Goal: Task Accomplishment & Management: Complete application form

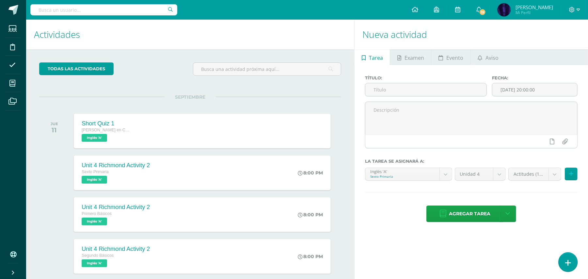
click at [566, 256] on link at bounding box center [568, 261] width 19 height 19
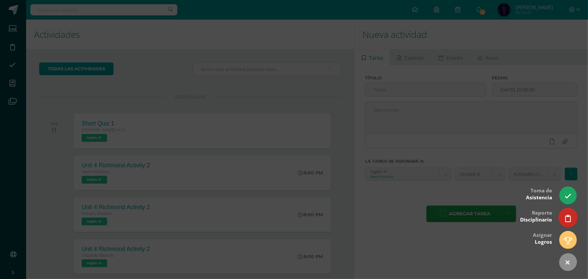
click at [565, 215] on icon at bounding box center [568, 219] width 6 height 8
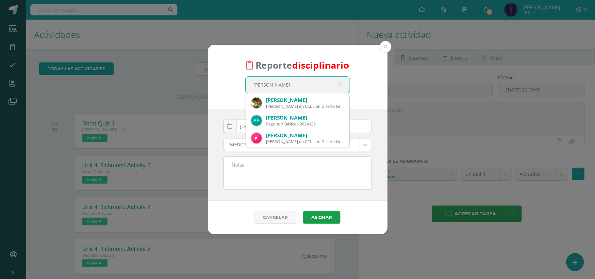
type input "fERNA"
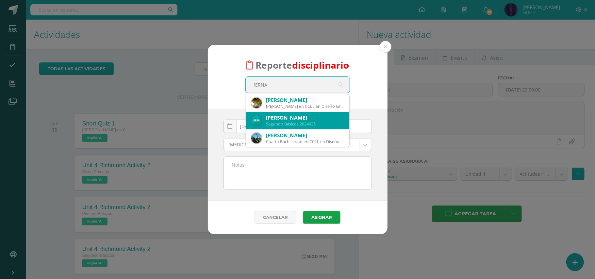
click at [273, 126] on div "Segundo Básicos 2024025" at bounding box center [305, 124] width 78 height 6
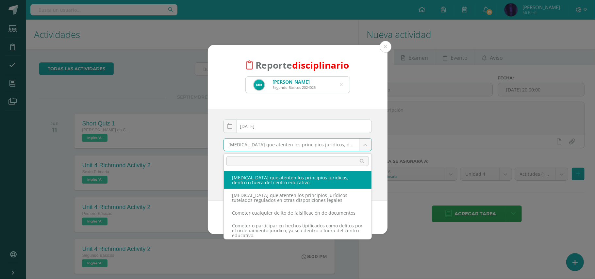
click at [276, 146] on body "Reporte disciplinario María Fernanda Montezuma Camey Segundo Básicos 2024025 fE…" at bounding box center [297, 139] width 595 height 279
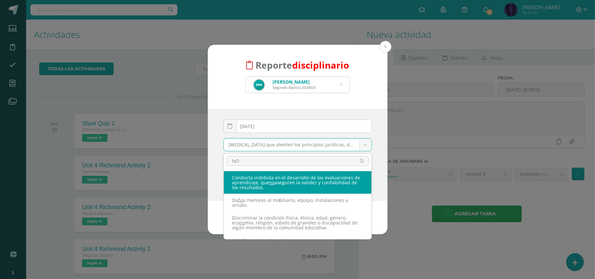
type input "N"
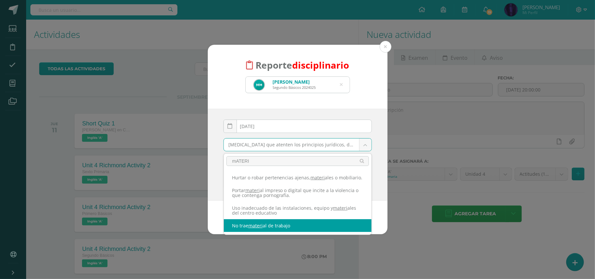
type input "mATERI"
select select "42"
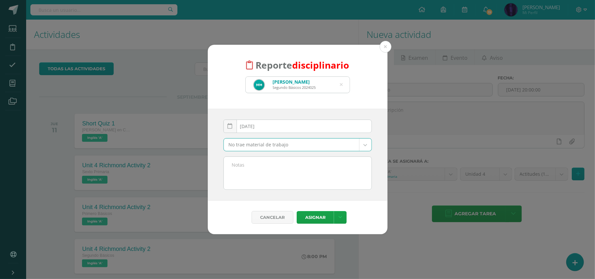
click at [294, 170] on textarea at bounding box center [298, 173] width 148 height 33
type textarea "n"
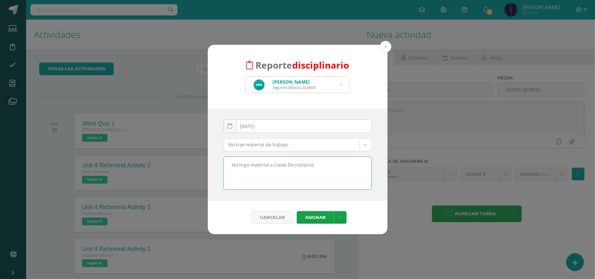
drag, startPoint x: 327, startPoint y: 169, endPoint x: 218, endPoint y: 169, distance: 108.4
click at [218, 169] on div "2025-09-11 September, 2025 Mo Tu We Th Fr Sa Su 1 2 3 4 5 6 7 8 9 10 11 12 13 1…" at bounding box center [298, 155] width 180 height 92
type textarea "No trajo material a clase( Diccionario)"
click at [313, 221] on button "Asignar" at bounding box center [315, 217] width 37 height 13
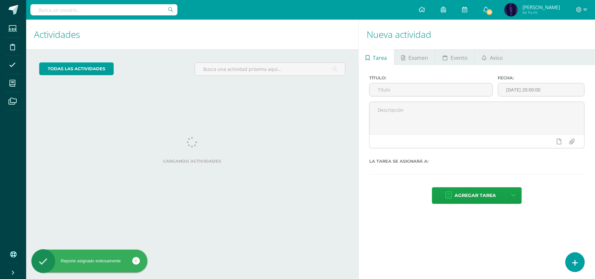
click at [572, 263] on icon at bounding box center [575, 263] width 6 height 8
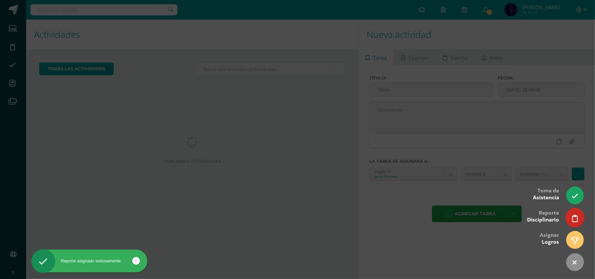
click at [572, 225] on link at bounding box center [574, 217] width 19 height 19
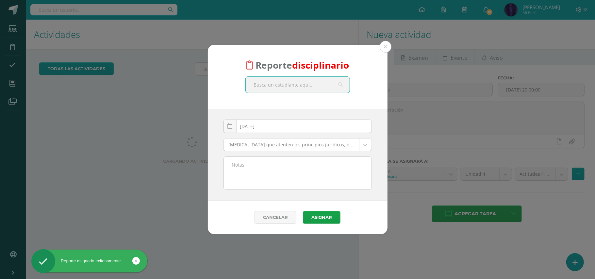
click at [297, 82] on input "text" at bounding box center [298, 85] width 104 height 16
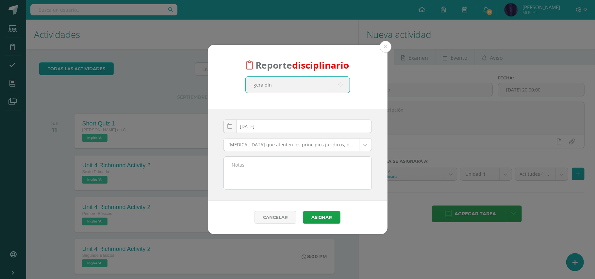
type input "geraldine"
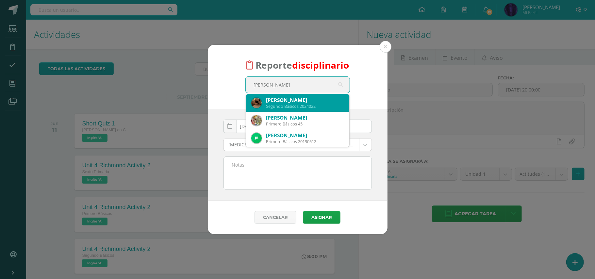
click at [290, 104] on div "Segundo Básicos 2024022" at bounding box center [305, 107] width 78 height 6
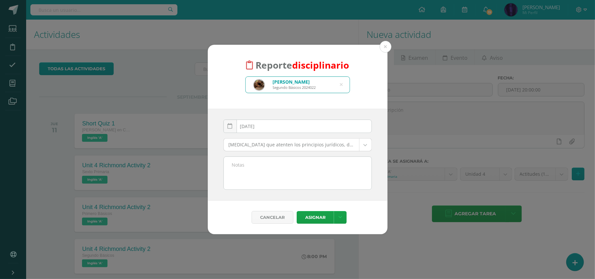
click at [254, 149] on body "Reporte disciplinario Geraldine Elizabeth Barrera Reyna Segundo Básicos 2024022…" at bounding box center [297, 139] width 595 height 279
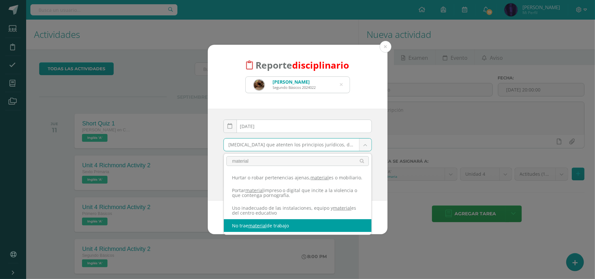
type input "material"
select select "42"
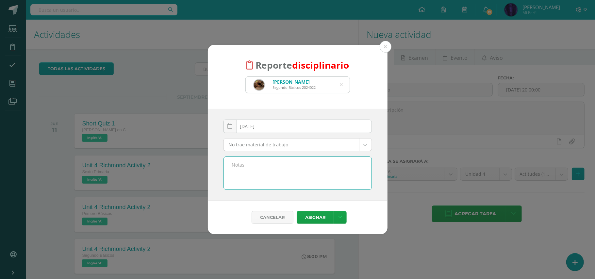
click at [279, 175] on textarea at bounding box center [298, 173] width 148 height 33
paste textarea "No trajo material a clase( Diccionario)"
type textarea "No trajo material a clase( Diccionario)"
click at [311, 213] on button "Asignar" at bounding box center [315, 217] width 37 height 13
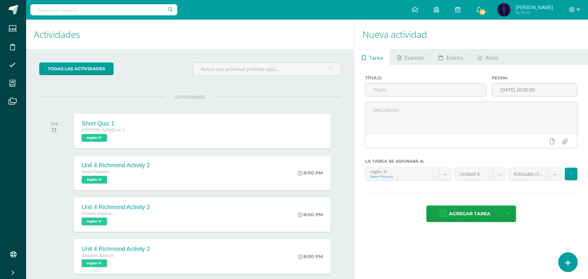
click at [570, 264] on icon at bounding box center [568, 263] width 6 height 8
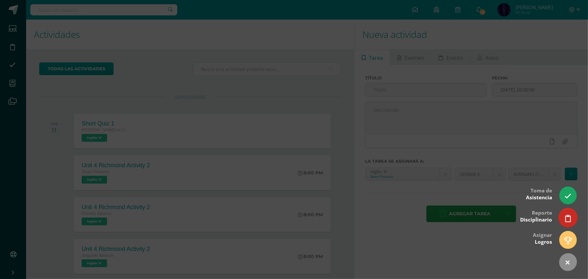
click at [569, 216] on icon at bounding box center [568, 219] width 6 height 8
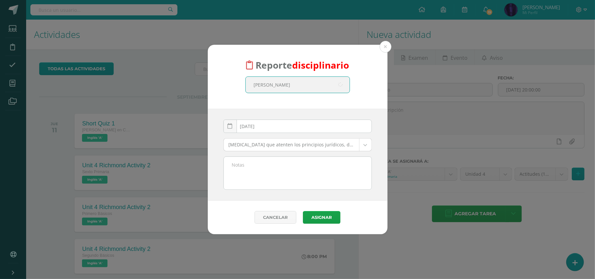
type input "nicolas"
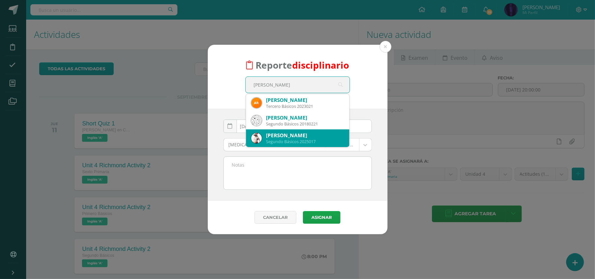
click at [279, 142] on div "Segundo Básicos 2025017" at bounding box center [305, 142] width 78 height 6
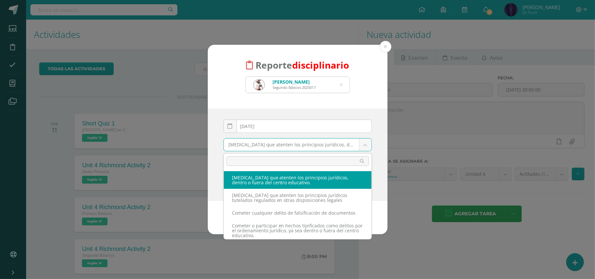
click at [261, 148] on body "Reporte disciplinario Nicolás Alfredo Arana Alvarado Segundo Básicos 2025017 ni…" at bounding box center [297, 139] width 595 height 279
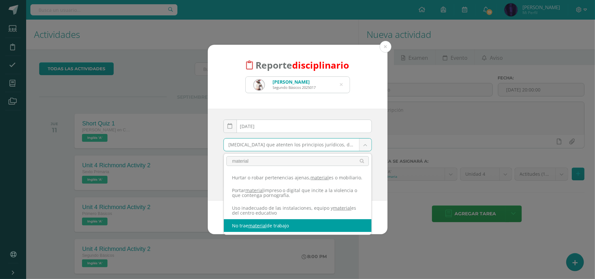
type input "material"
select select "42"
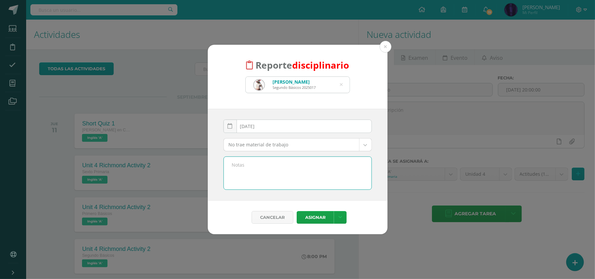
click at [292, 178] on textarea at bounding box center [298, 173] width 148 height 33
paste textarea "No trajo material a clase( Diccionario)"
type textarea "No trajo material a clase( Diccionario)"
click at [312, 217] on button "Asignar" at bounding box center [315, 217] width 37 height 13
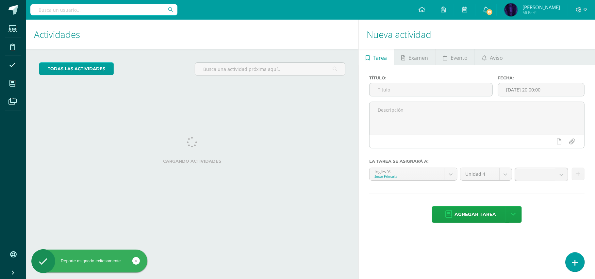
click at [575, 258] on link at bounding box center [574, 261] width 19 height 19
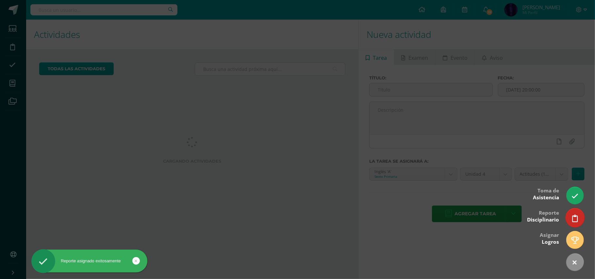
click at [579, 216] on link at bounding box center [574, 217] width 19 height 19
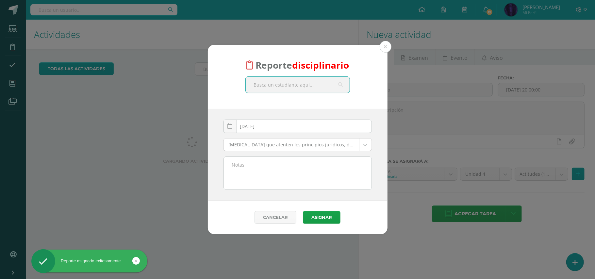
click at [292, 85] on input "text" at bounding box center [298, 85] width 104 height 16
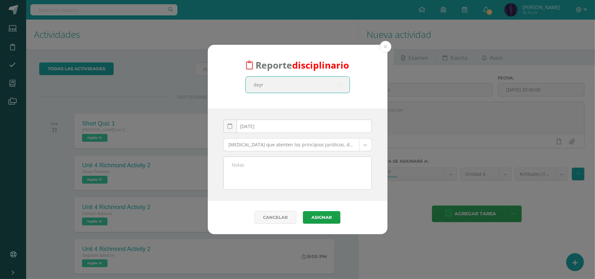
type input "deyra"
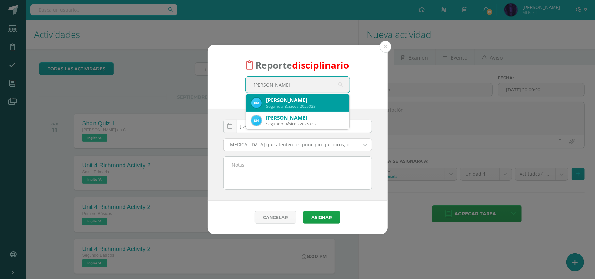
click at [292, 104] on div "Segundo Básicos 2025023" at bounding box center [305, 107] width 78 height 6
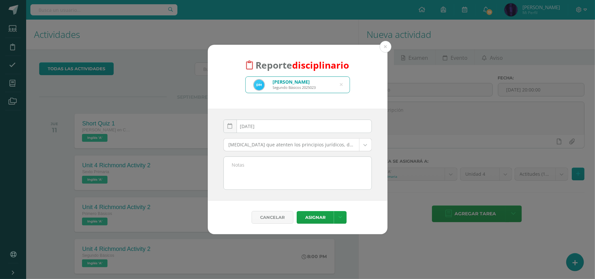
click at [274, 146] on body "Reporte disciplinario Deyra Ximena Mauricio Velasquez Segundo Básicos 2025023 d…" at bounding box center [297, 139] width 595 height 279
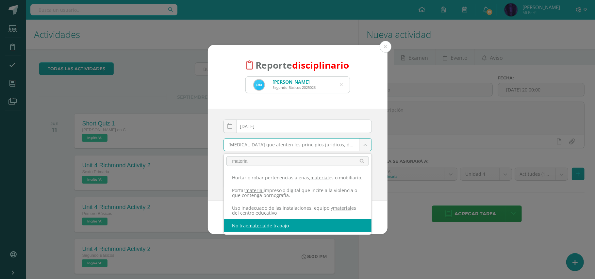
type input "material"
select select "42"
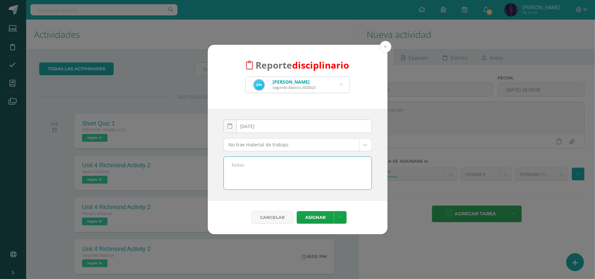
click at [284, 183] on textarea at bounding box center [298, 173] width 148 height 33
paste textarea "No trajo material a clase( Diccionario)"
type textarea "No trajo material a clase( Diccionario)"
click at [318, 220] on button "Asignar" at bounding box center [315, 217] width 37 height 13
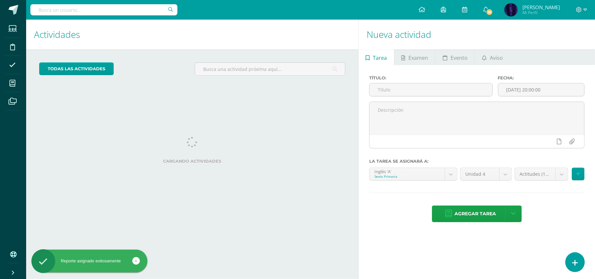
click at [579, 265] on link at bounding box center [574, 261] width 19 height 19
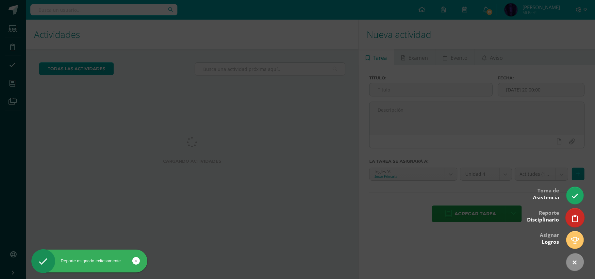
click at [570, 221] on link at bounding box center [574, 217] width 19 height 19
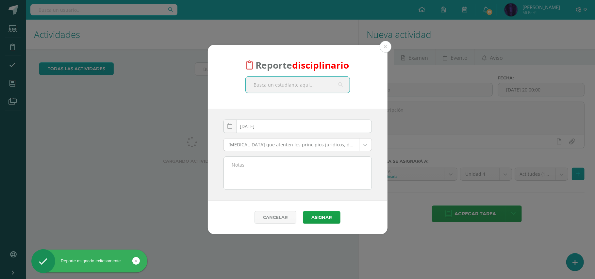
click at [278, 87] on input "text" at bounding box center [298, 85] width 104 height 16
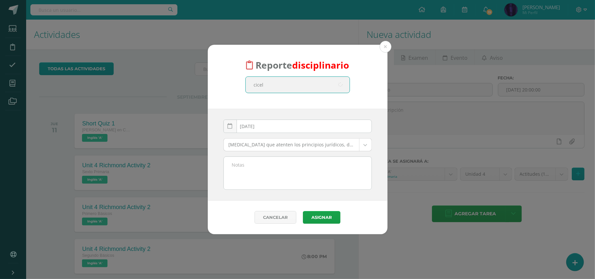
type input "[PERSON_NAME]"
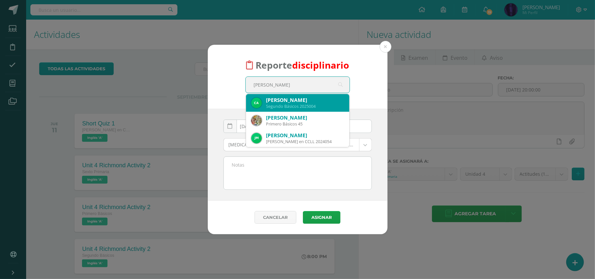
click at [276, 105] on div "Segundo Básicos 2025004" at bounding box center [305, 107] width 78 height 6
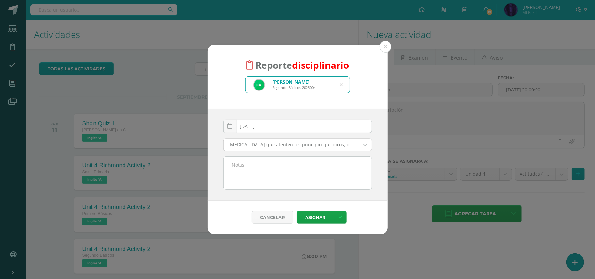
click at [258, 148] on body "Reporte disciplinario [PERSON_NAME] Segundo Básicos 2025004 [PERSON_NAME] [DATE…" at bounding box center [297, 139] width 595 height 279
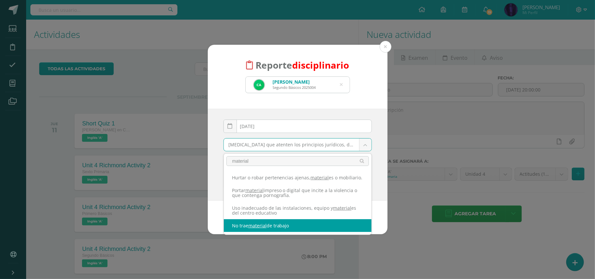
type input "material"
select select "42"
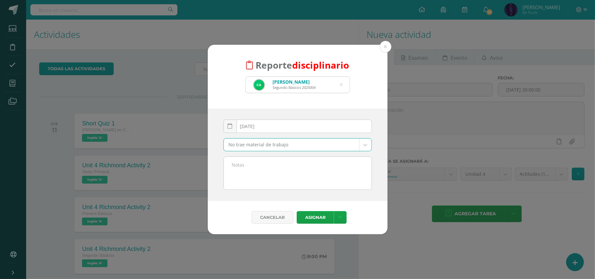
click at [280, 178] on textarea at bounding box center [298, 173] width 148 height 33
paste textarea "No trajo material a clase( Diccionario)"
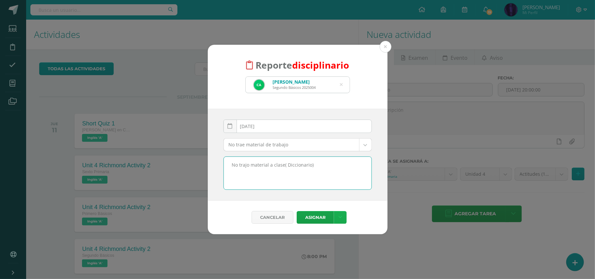
type textarea "No trajo material a clase( Diccionario)"
click at [342, 216] on icon at bounding box center [340, 218] width 4 height 6
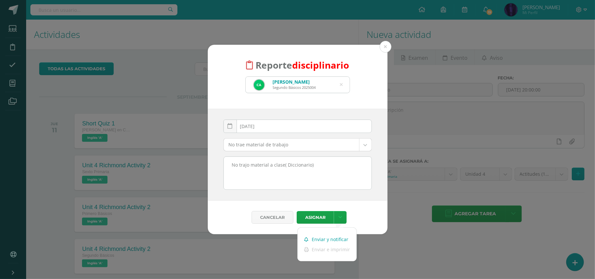
click at [333, 240] on link "Enviar y notificar" at bounding box center [326, 239] width 59 height 10
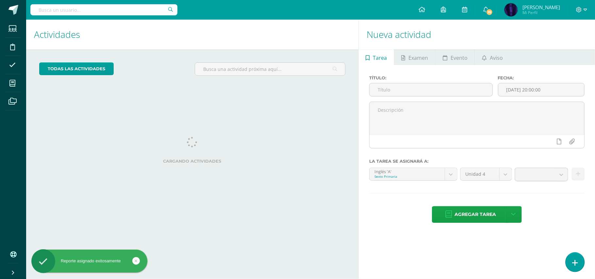
click at [574, 263] on icon at bounding box center [575, 263] width 6 height 8
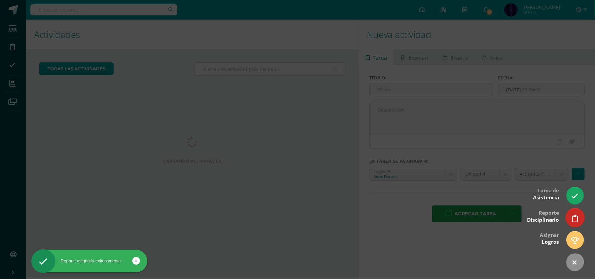
click at [570, 217] on link at bounding box center [574, 217] width 19 height 19
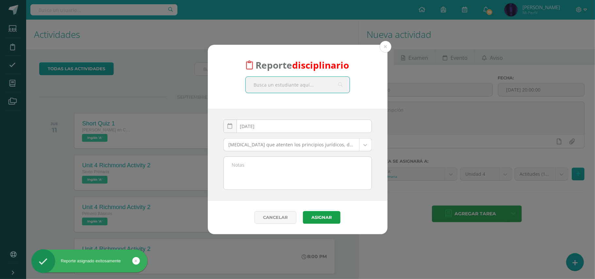
click at [300, 91] on input "text" at bounding box center [298, 85] width 104 height 16
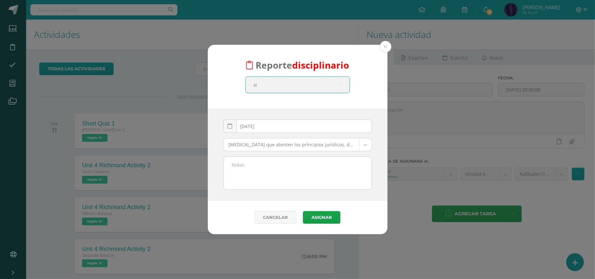
type input "x"
type input "[PERSON_NAME]"
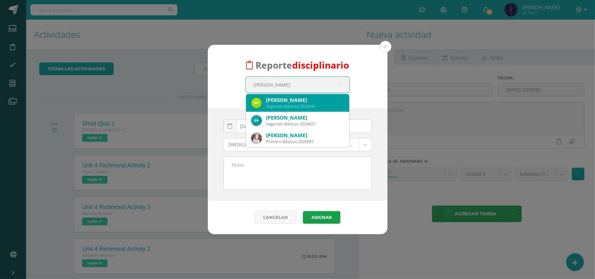
click at [279, 104] on div "Segundo Básicos 2025041" at bounding box center [305, 107] width 78 height 6
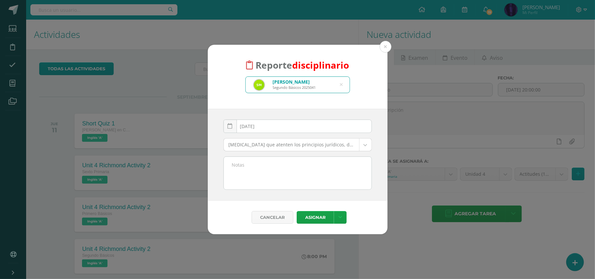
click at [264, 147] on body "Reporte disciplinario [PERSON_NAME] 2025041 [PERSON_NAME] [DATE] September, 202…" at bounding box center [297, 139] width 595 height 279
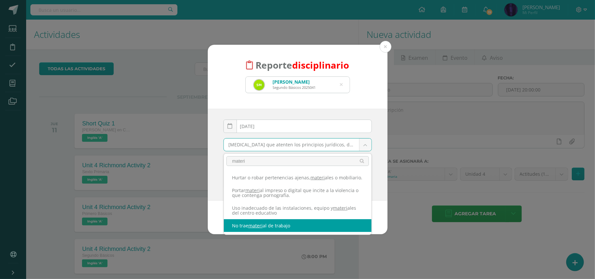
type input "materi"
select select "42"
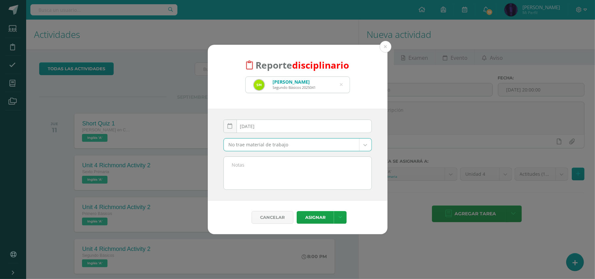
click at [285, 194] on div "[DATE] September, 2025 Mo Tu We Th Fr Sa Su 1 2 3 4 5 6 7 8 9 10 11 12 13 14 15…" at bounding box center [298, 155] width 180 height 92
click at [287, 176] on textarea at bounding box center [298, 173] width 148 height 33
paste textarea "No trajo material a clase( Diccionario)"
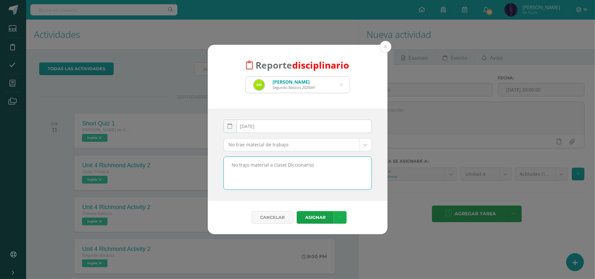
type textarea "No trajo material a clase( Diccionario)"
click at [343, 222] on link at bounding box center [340, 217] width 13 height 13
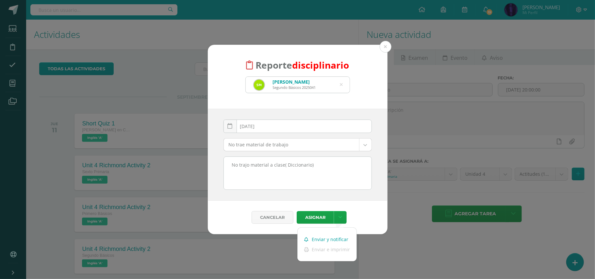
click at [341, 235] on link "Enviar y notificar" at bounding box center [326, 239] width 59 height 10
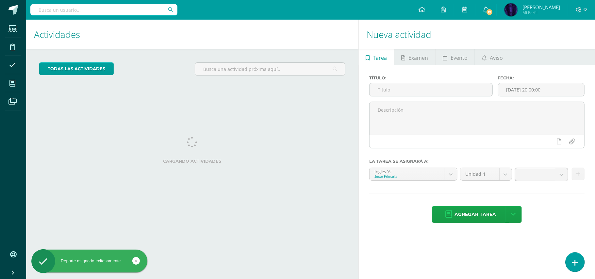
click at [575, 259] on icon at bounding box center [575, 263] width 6 height 8
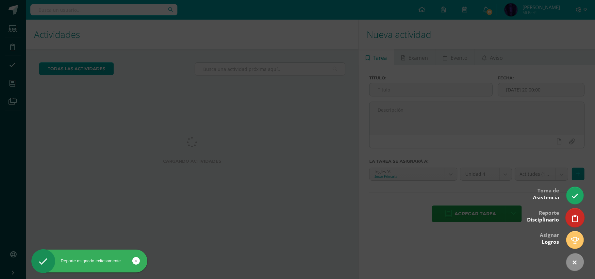
click at [572, 221] on icon at bounding box center [575, 219] width 6 height 8
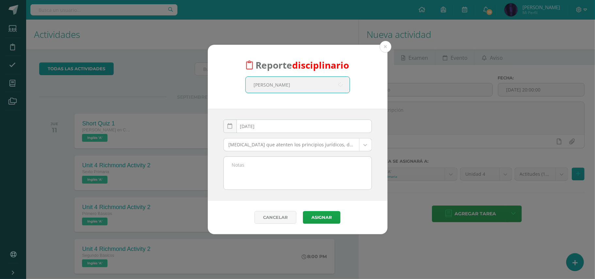
type input "[PERSON_NAME]"
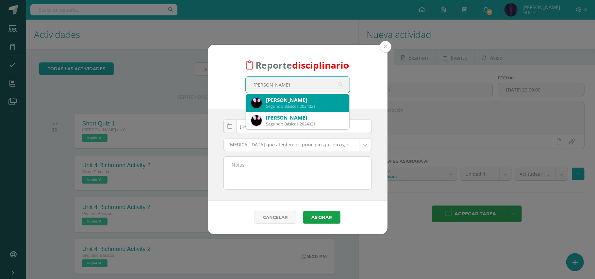
click at [298, 99] on div "[PERSON_NAME]" at bounding box center [305, 100] width 78 height 7
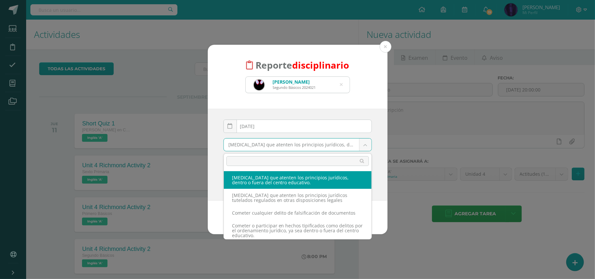
click at [279, 142] on body "Reporte disciplinario [PERSON_NAME] 2024021 [PERSON_NAME] [DATE] September, 202…" at bounding box center [297, 139] width 595 height 279
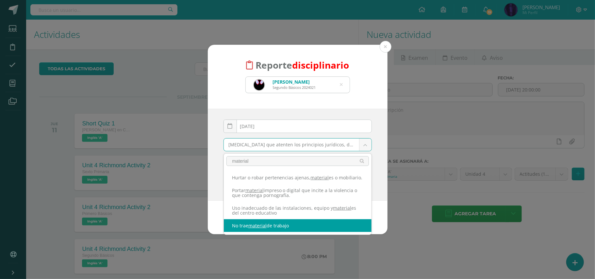
type input "material"
select select "42"
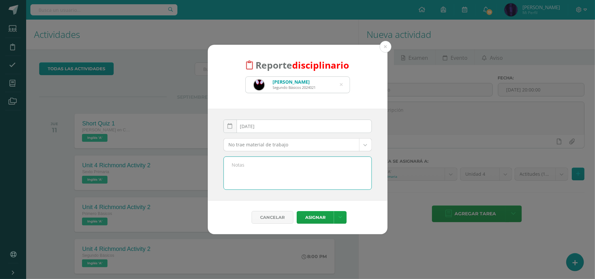
click at [303, 165] on textarea at bounding box center [298, 173] width 148 height 33
paste textarea "No trajo material a clase( Diccionario)"
type textarea "No trajo material a clase( Diccionario)"
click at [340, 217] on icon at bounding box center [340, 218] width 4 height 6
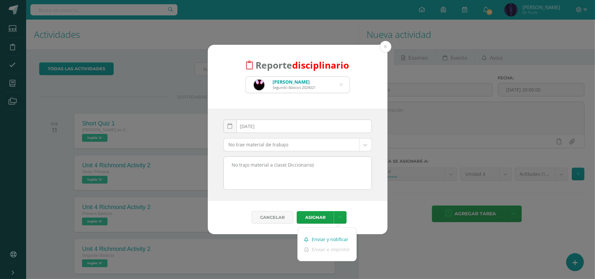
click at [345, 237] on link "Enviar y notificar" at bounding box center [326, 239] width 59 height 10
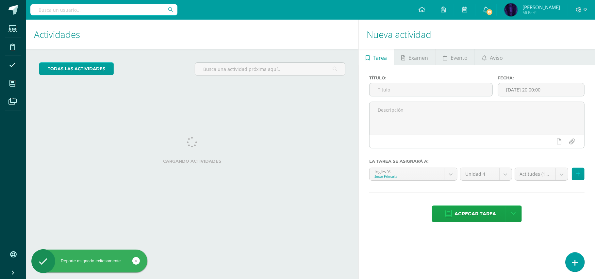
click at [575, 268] on link at bounding box center [574, 261] width 19 height 19
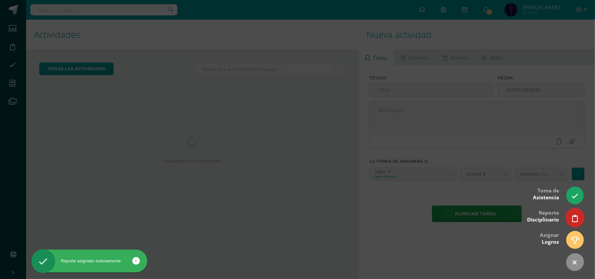
click at [571, 222] on link at bounding box center [574, 217] width 19 height 19
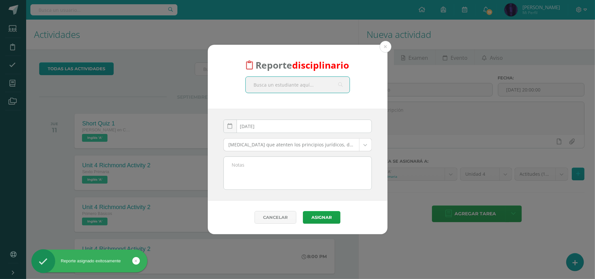
click at [288, 83] on input "text" at bounding box center [298, 85] width 104 height 16
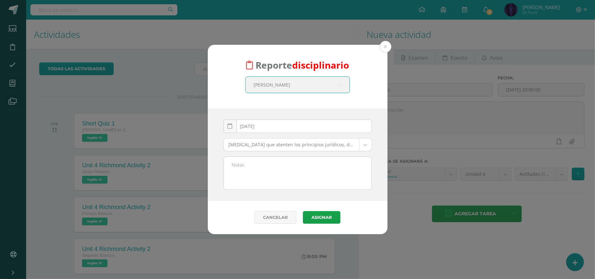
type input "mateo arana"
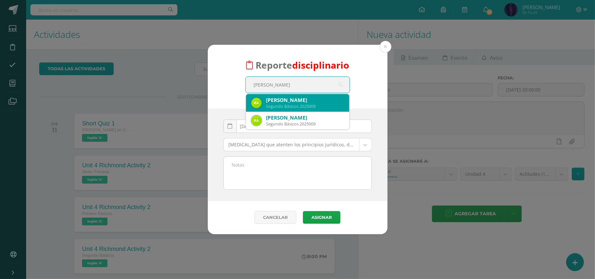
click at [289, 106] on div "Segundo Básicos 2025009" at bounding box center [305, 107] width 78 height 6
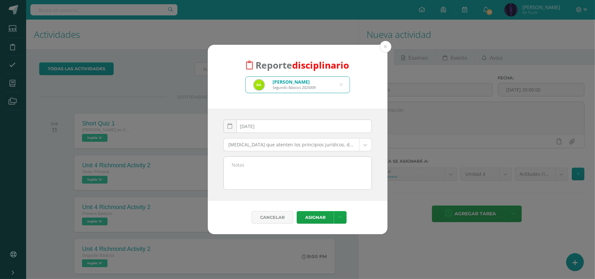
click at [279, 145] on body "Reporte disciplinario Rudy Mateo Arana Alvarado Segundo Básicos 2025009 mateo a…" at bounding box center [297, 139] width 595 height 279
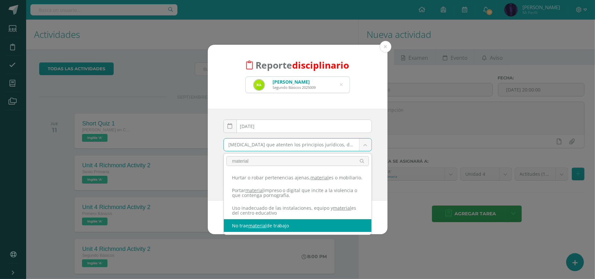
type input "material"
select select "42"
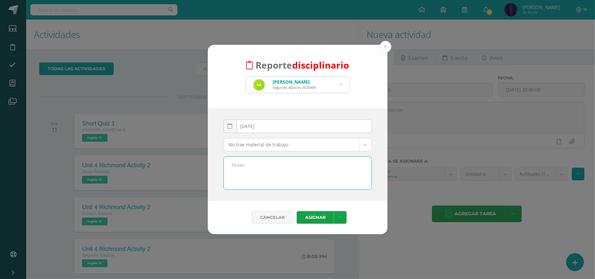
click at [288, 185] on textarea at bounding box center [298, 173] width 148 height 33
paste textarea "No trajo material a clase( Diccionario)"
type textarea "No trajo material a clase( Diccionario)"
click at [340, 217] on icon at bounding box center [340, 218] width 4 height 6
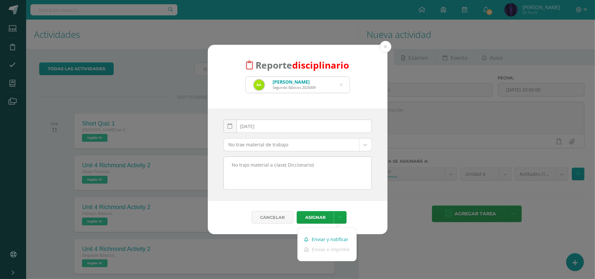
click at [336, 237] on link "Enviar y notificar" at bounding box center [326, 239] width 59 height 10
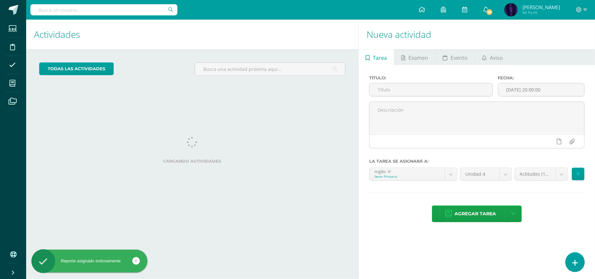
click at [573, 260] on icon at bounding box center [575, 263] width 6 height 8
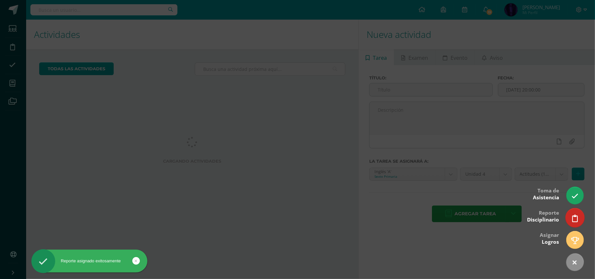
click at [572, 216] on icon at bounding box center [575, 219] width 6 height 8
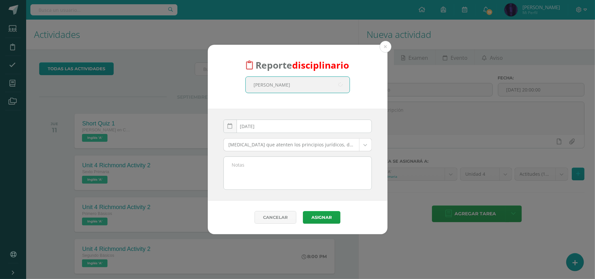
type input "[PERSON_NAME]"
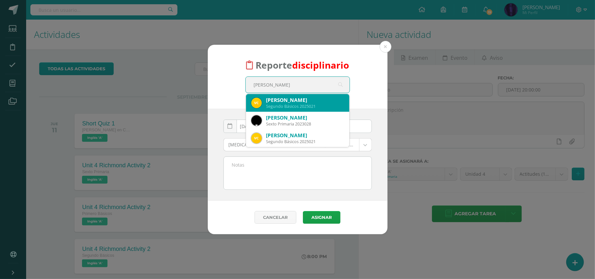
click at [281, 107] on div "Segundo Básicos 2025021" at bounding box center [305, 107] width 78 height 6
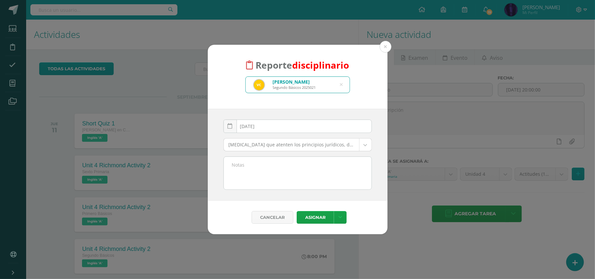
click at [266, 146] on body "Reporte disciplinario [PERSON_NAME] Segundo Básicos 2025021 [PERSON_NAME] [DATE…" at bounding box center [297, 139] width 595 height 279
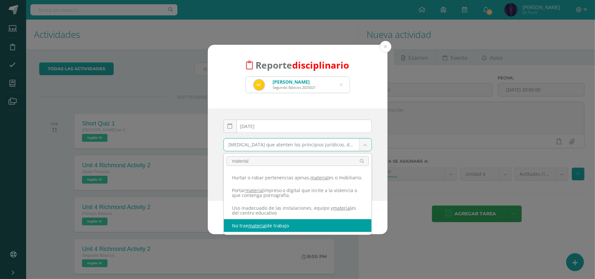
type input "material"
select select "42"
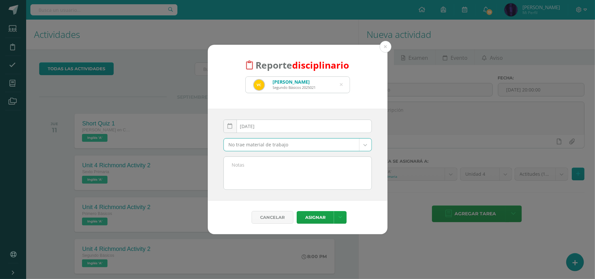
click at [295, 168] on textarea at bounding box center [298, 173] width 148 height 33
paste textarea "No trajo material a clase( Diccionario)"
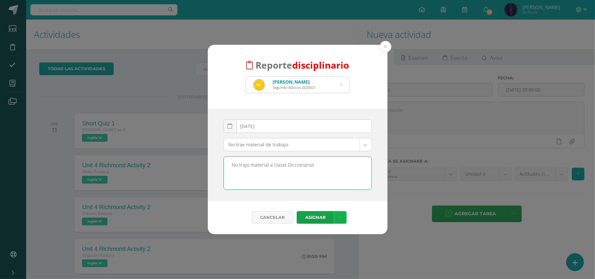
type textarea "No trajo material a clase( Diccionario)"
click at [338, 217] on link at bounding box center [340, 217] width 13 height 13
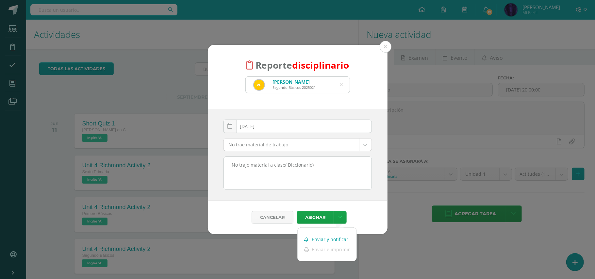
click at [345, 238] on link "Enviar y notificar" at bounding box center [326, 239] width 59 height 10
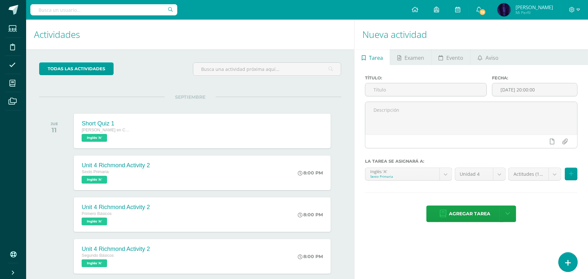
click at [565, 267] on link at bounding box center [568, 261] width 19 height 19
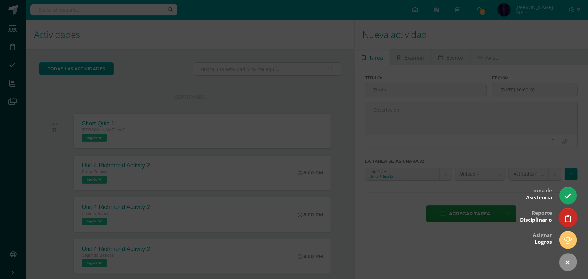
click at [562, 222] on link at bounding box center [568, 217] width 19 height 19
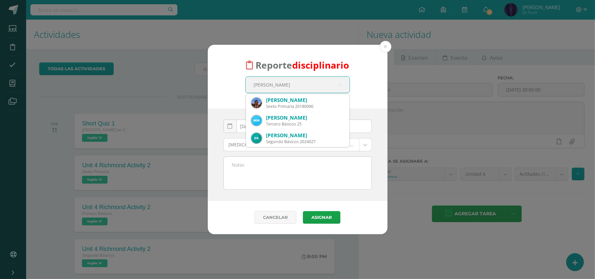
type input "eduardo roble"
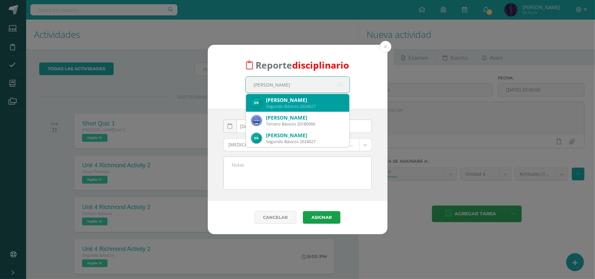
click at [301, 106] on div "Segundo Básicos 2024027" at bounding box center [305, 107] width 78 height 6
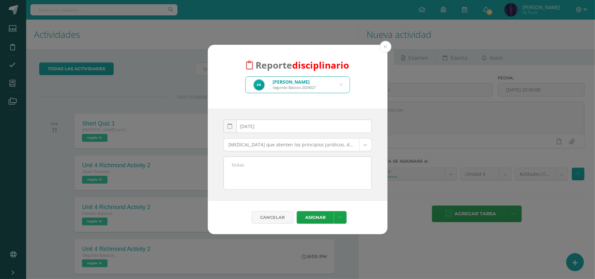
click at [280, 147] on body "Reporte disciplinario Edgar Eduardo Robledo Serrano Segundo Básicos 2024027 edu…" at bounding box center [297, 139] width 595 height 279
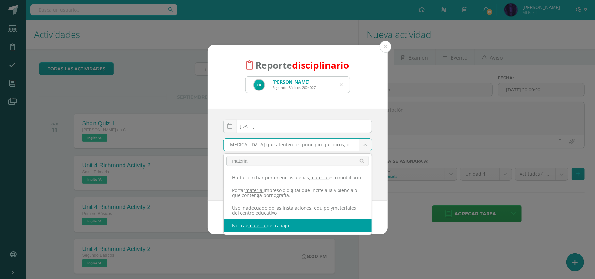
type input "material"
select select "42"
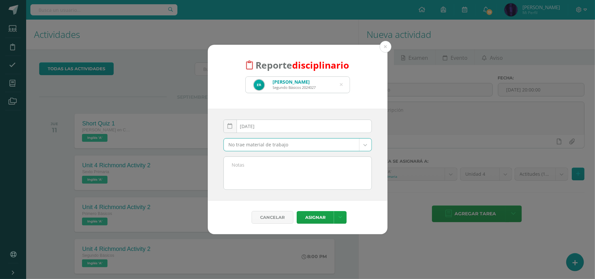
click at [288, 183] on textarea at bounding box center [298, 173] width 148 height 33
paste textarea "No trajo material a clase( Diccionario)"
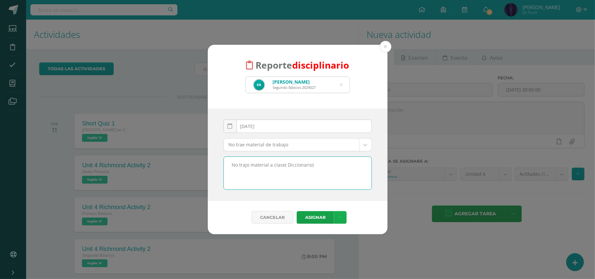
type textarea "No trajo material a clase( Diccionario)"
click at [341, 217] on icon at bounding box center [340, 218] width 4 height 6
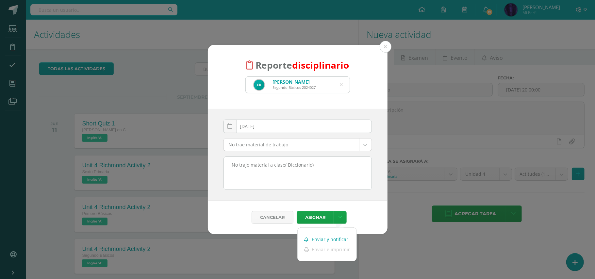
click at [341, 240] on link "Enviar y notificar" at bounding box center [326, 239] width 59 height 10
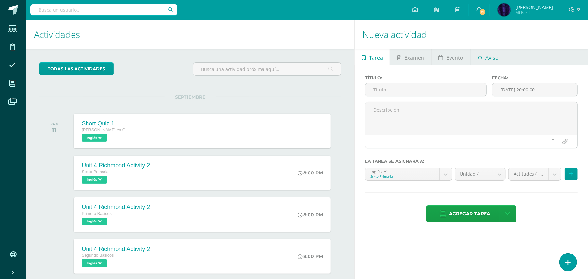
click at [486, 58] on span "Aviso" at bounding box center [492, 58] width 13 height 16
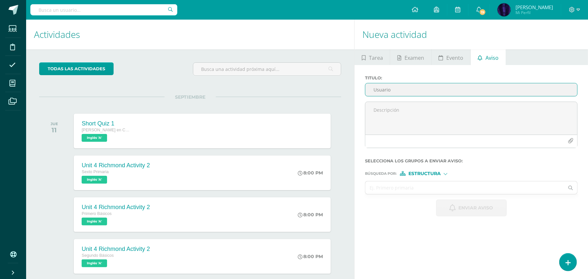
click at [411, 89] on input "Usuario" at bounding box center [471, 89] width 212 height 13
type input "Usuario [GEOGRAPHIC_DATA]"
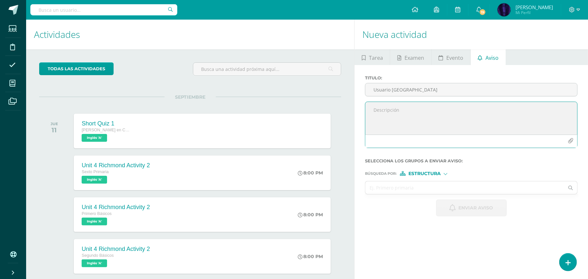
click at [423, 119] on textarea at bounding box center [471, 118] width 212 height 33
paste textarea "andersonjose.julianmucia.1"
paste textarea "358509"
type textarea "andersonjose.julianmucia.1 pass: 358509"
click at [421, 173] on span "Estructura" at bounding box center [425, 174] width 32 height 4
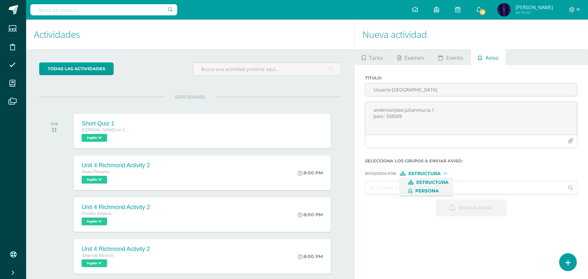
click at [423, 189] on span "Persona" at bounding box center [427, 191] width 24 height 4
click at [397, 185] on input "text" at bounding box center [464, 187] width 199 height 13
type input "julian anderson"
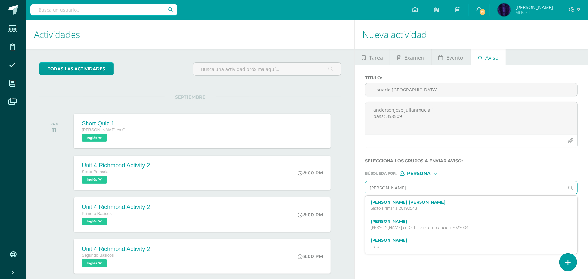
drag, startPoint x: 398, startPoint y: 209, endPoint x: 402, endPoint y: 207, distance: 4.5
click at [399, 209] on p "Sexto Primaria 20190543" at bounding box center [467, 208] width 193 height 6
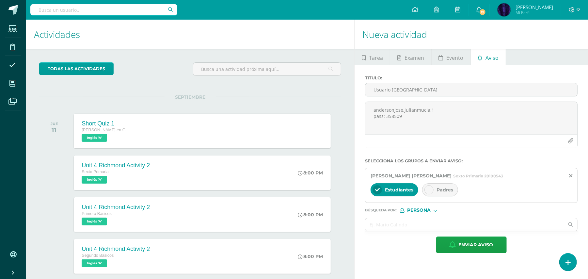
click at [447, 189] on span "Padres" at bounding box center [445, 190] width 17 height 6
click at [423, 225] on input "text" at bounding box center [464, 224] width 199 height 13
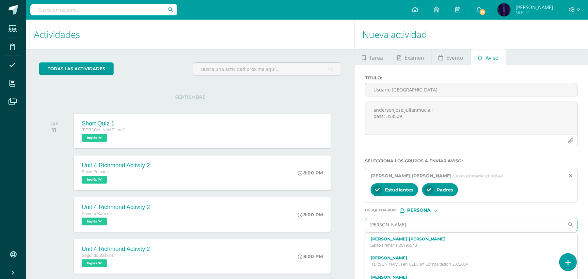
type input "luis henriquez"
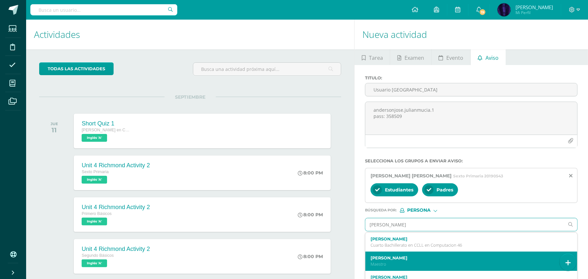
click at [403, 264] on p "Maestro" at bounding box center [467, 264] width 193 height 6
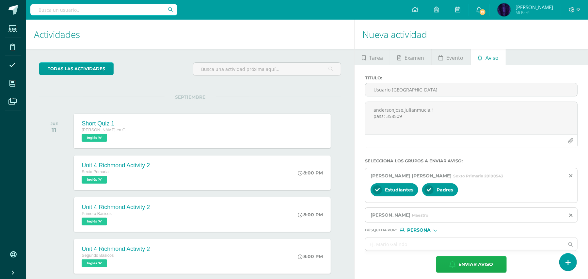
scroll to position [43, 0]
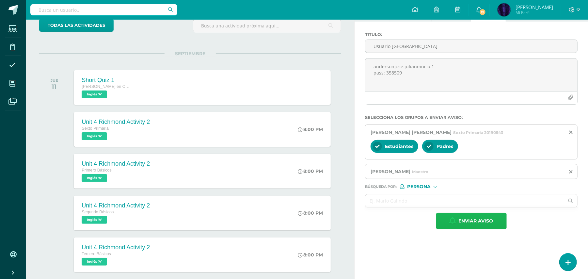
click at [473, 222] on span "Enviar aviso" at bounding box center [476, 221] width 35 height 16
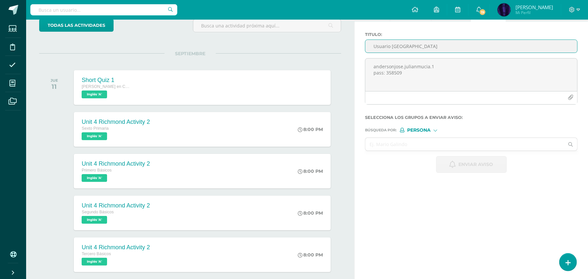
click at [393, 45] on input "Usuario Richmond" at bounding box center [471, 46] width 212 height 13
type input "Usuario RichMond"
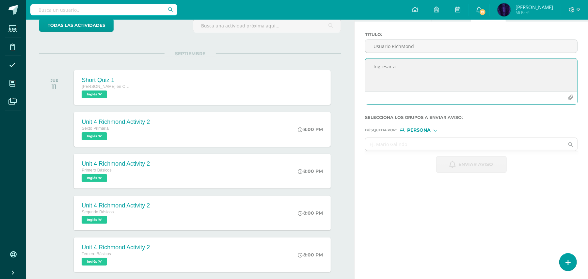
paste textarea "https://richmondstudio.global/login"
paste textarea "carolsofia.hernandezbarrientos.3"
paste textarea "344715"
type textarea "Ingresar a https://richmondstudio.global/login Usuario: carolsofia.hernandezbar…"
click at [417, 144] on input "text" at bounding box center [464, 144] width 199 height 13
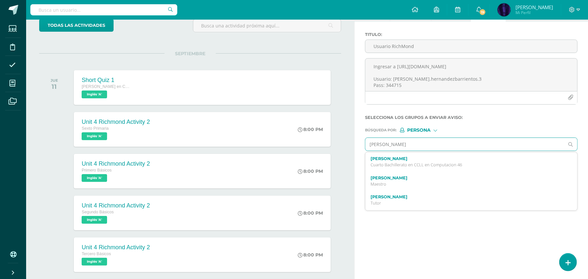
type input "carol sofia"
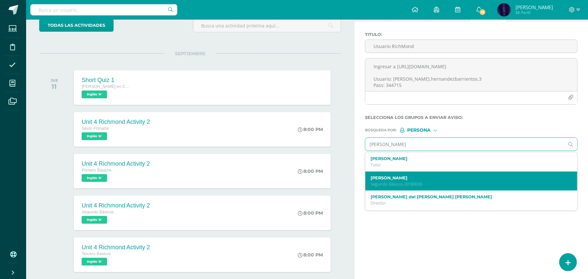
click at [408, 179] on label "Carol Sofía Hernández Barrientos" at bounding box center [467, 177] width 193 height 5
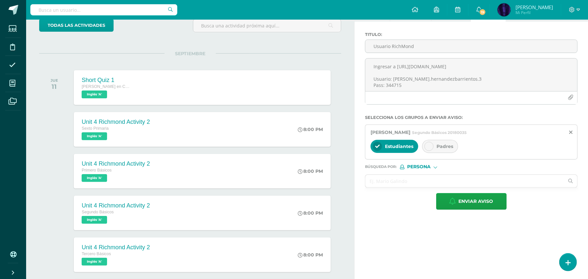
click at [444, 146] on span "Padres" at bounding box center [445, 146] width 17 height 6
click at [408, 185] on input "text" at bounding box center [464, 181] width 199 height 13
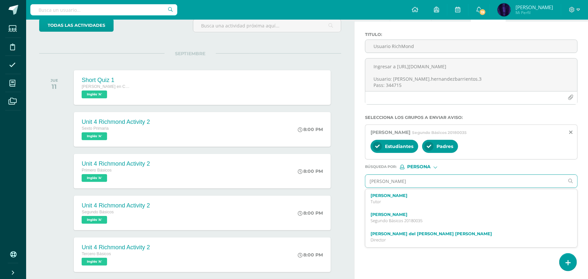
type input "luis henriquez"
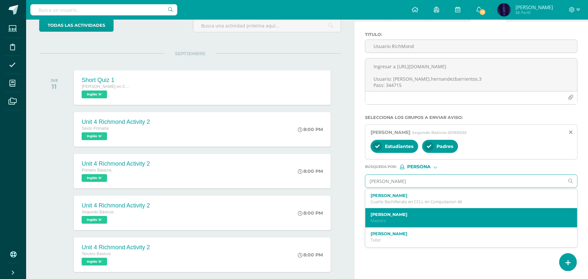
click at [394, 217] on label "[PERSON_NAME]" at bounding box center [467, 214] width 193 height 5
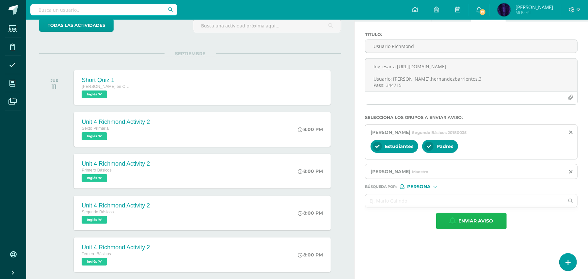
click at [459, 219] on span "Enviar aviso" at bounding box center [476, 221] width 35 height 16
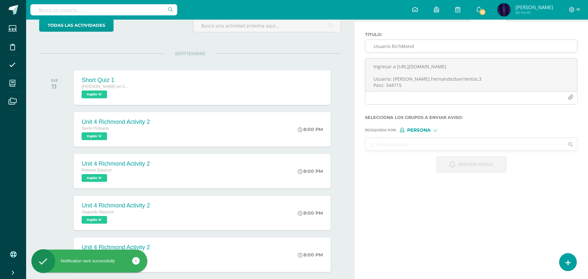
click at [406, 50] on input "Usuario RichMond" at bounding box center [471, 46] width 212 height 13
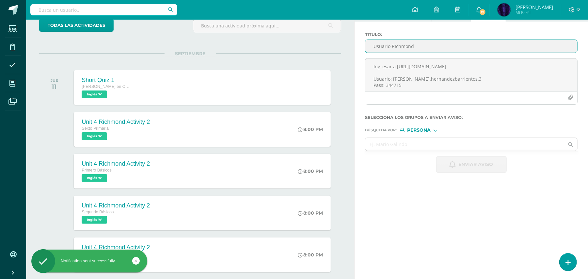
type input "Usuario RIchmond"
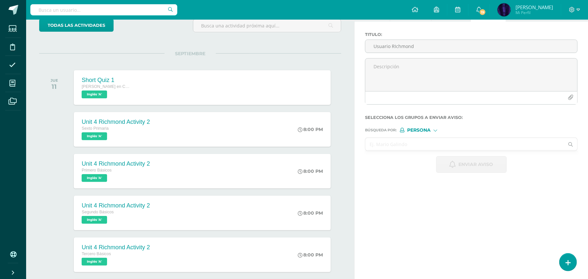
click at [386, 142] on input "text" at bounding box center [464, 144] width 199 height 13
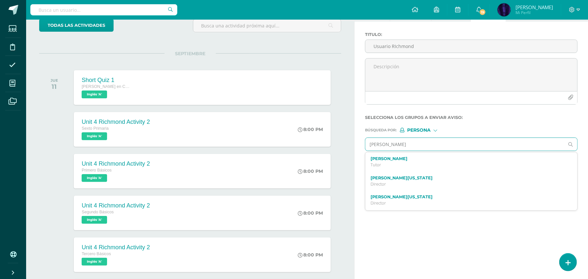
type input "figueroa ximena"
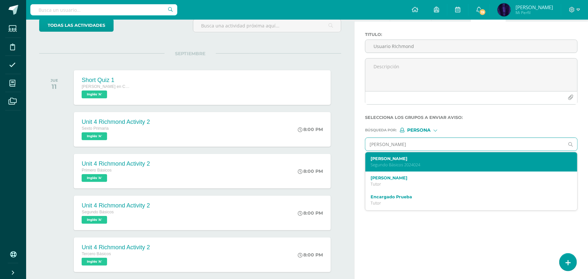
click at [416, 162] on div "Diana Ximena Figueroa Bobadilla Segundo Básicos 2024024" at bounding box center [467, 161] width 193 height 11
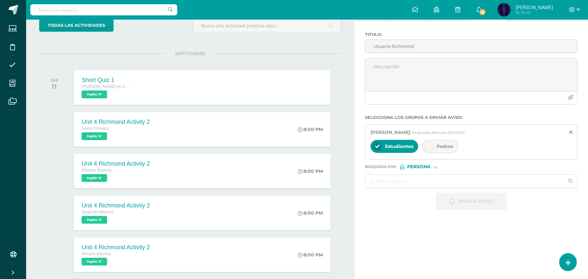
click at [443, 144] on span "Padres" at bounding box center [445, 146] width 17 height 6
click at [410, 182] on input "text" at bounding box center [464, 181] width 199 height 13
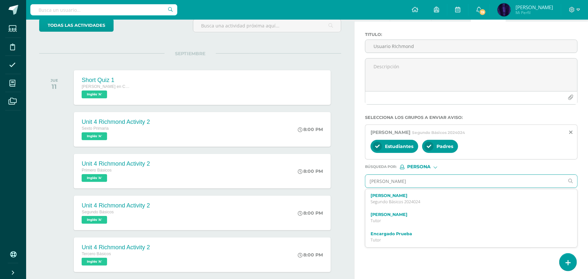
type input "luis henriquez"
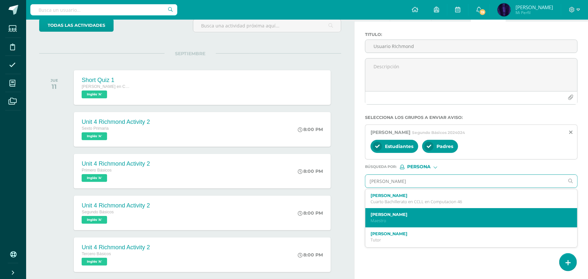
click at [394, 216] on label "[PERSON_NAME]" at bounding box center [467, 214] width 193 height 5
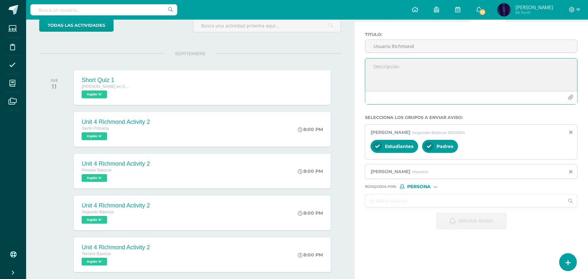
click at [412, 72] on textarea at bounding box center [471, 74] width 212 height 33
paste textarea "344715"
type textarea "344715"
paste textarea "https://richmondstudio.global/login"
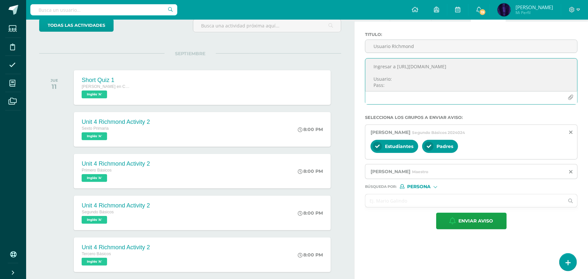
click at [413, 74] on textarea "Ingresar a https://richmondstudio.global/login Usuario: Pass:" at bounding box center [471, 74] width 212 height 33
click at [409, 80] on textarea "Ingresar a https://richmondstudio.global/login Usuario: Pass:" at bounding box center [471, 74] width 212 height 33
paste textarea "dianaximena.figueroa.3"
click at [393, 85] on textarea "Ingresar a https://richmondstudio.global/login Usuario: dianaximena.figueroa.3 …" at bounding box center [471, 74] width 212 height 33
paste textarea "874939"
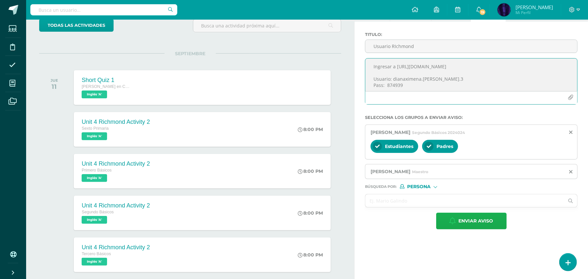
type textarea "Ingresar a https://richmondstudio.global/login Usuario: dianaximena.figueroa.3 …"
click at [462, 223] on span "Enviar aviso" at bounding box center [476, 221] width 35 height 16
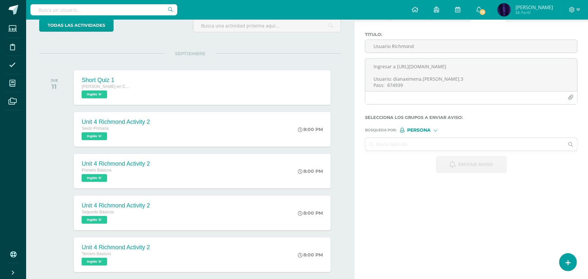
scroll to position [0, 0]
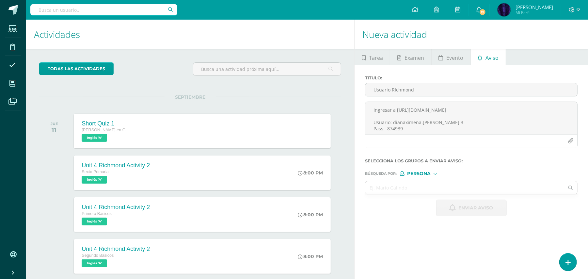
click at [492, 57] on span "Aviso" at bounding box center [492, 58] width 13 height 16
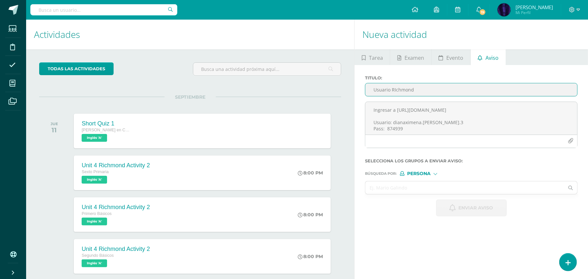
click at [397, 88] on input "Usuario RIchmond" at bounding box center [471, 89] width 212 height 13
type input "R"
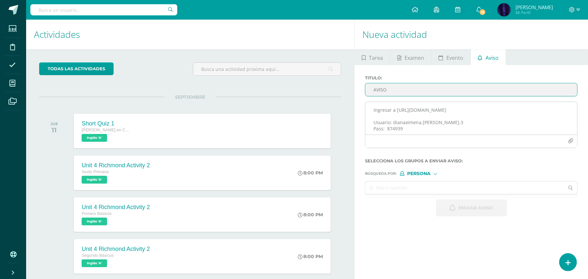
type input "AVISO"
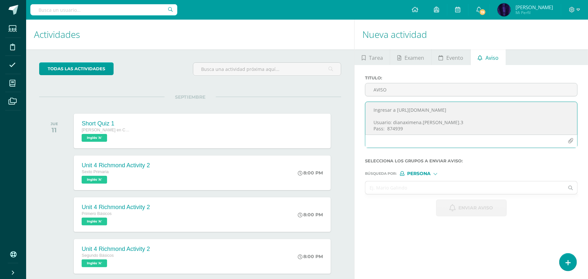
click at [415, 120] on textarea "Ingresar a https://richmondstudio.global/login Usuario: dianaximena.figueroa.3 …" at bounding box center [471, 118] width 212 height 33
drag, startPoint x: 485, startPoint y: 123, endPoint x: 364, endPoint y: 110, distance: 121.5
click at [364, 110] on div "RECORDAR QUE SE INDICARON LAS PAGINAS A ESTUDIAR PARA LA ACTIVIDAD DE ZONA. TOM…" at bounding box center [471, 128] width 218 height 52
paste textarea "ecordar Que Se Indicaron Las Paginas A Estudiar Para La Actividad De Zona. Toma…"
type textarea "Recordar Que Se Indicaron Las Paginas A Estudiar Para La Actividad De Zona. Tom…"
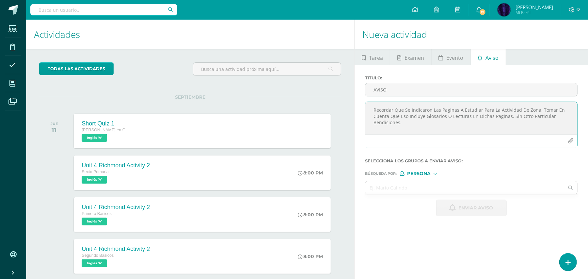
click at [418, 172] on span "Persona" at bounding box center [419, 174] width 24 height 4
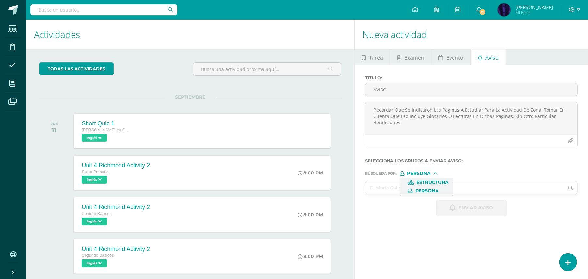
click at [427, 182] on span "Estructura" at bounding box center [433, 183] width 32 height 4
click at [392, 191] on input "text" at bounding box center [464, 187] width 199 height 13
type input "SEXTO"
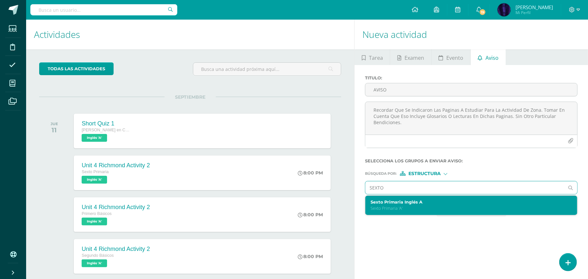
click at [398, 205] on div "Sexto Primaria Inglés A Sexto Primaria 'A'" at bounding box center [467, 205] width 193 height 11
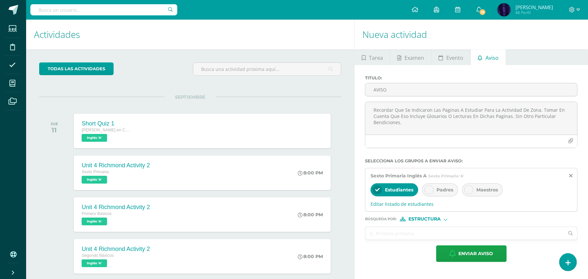
click at [447, 187] on span "Padres" at bounding box center [445, 190] width 17 height 6
click at [403, 231] on input "text" at bounding box center [464, 233] width 199 height 13
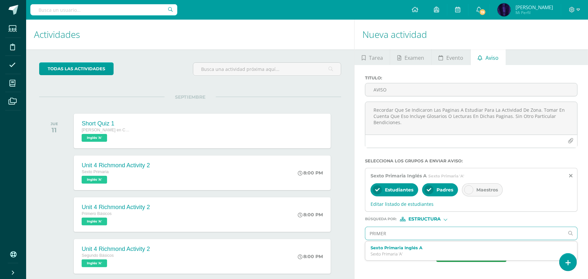
type input "PRIMERO"
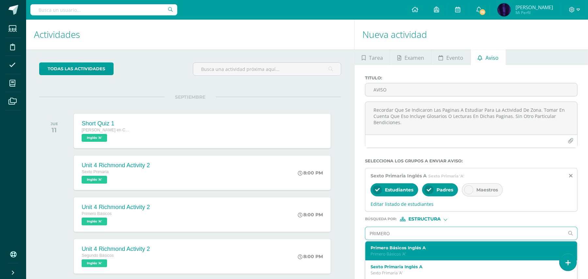
click at [389, 253] on p "Primero Básicos 'A'" at bounding box center [467, 254] width 193 height 6
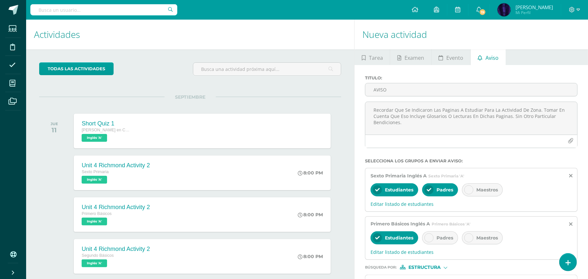
scroll to position [87, 0]
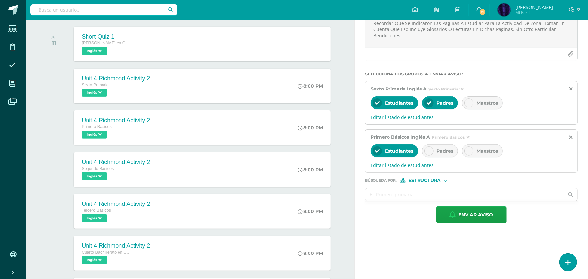
click at [448, 153] on span "Padres" at bounding box center [445, 151] width 17 height 6
click at [389, 196] on input "text" at bounding box center [464, 194] width 199 height 13
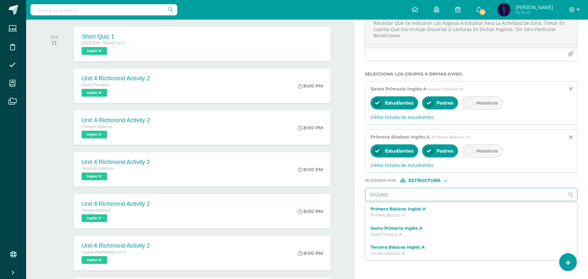
type input "SEGUNDO"
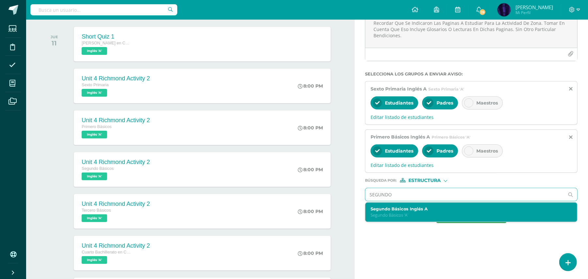
click at [402, 208] on label "Segundo Básicos Inglés A" at bounding box center [467, 208] width 193 height 5
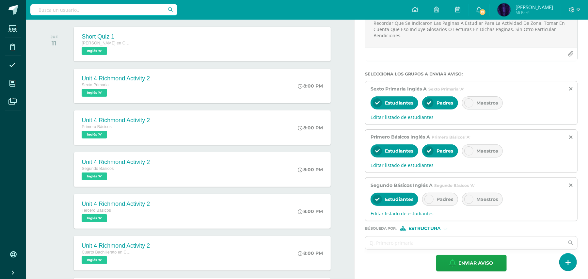
click at [441, 199] on span "Padres" at bounding box center [445, 199] width 17 height 6
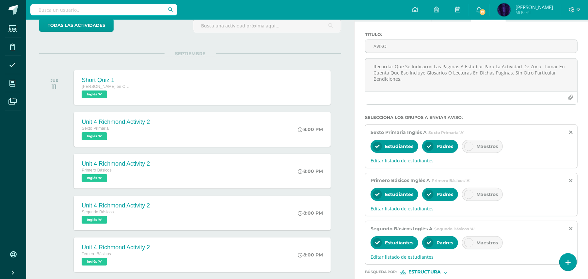
scroll to position [131, 0]
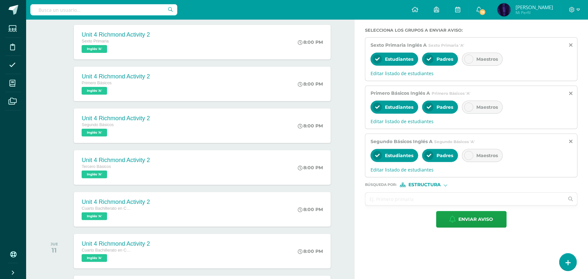
click at [396, 191] on form "Titulo : AVISO Recordar Que Se Indicaron Las Paginas A Estudiar Para La Activid…" at bounding box center [471, 86] width 213 height 283
click at [396, 202] on input "text" at bounding box center [464, 199] width 199 height 13
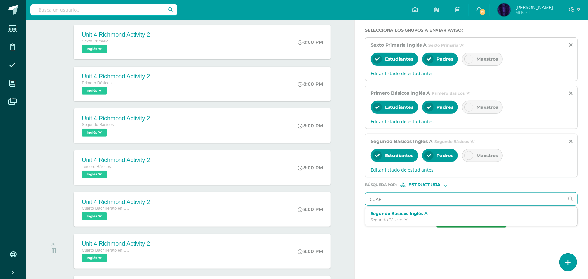
type input "CUARTO"
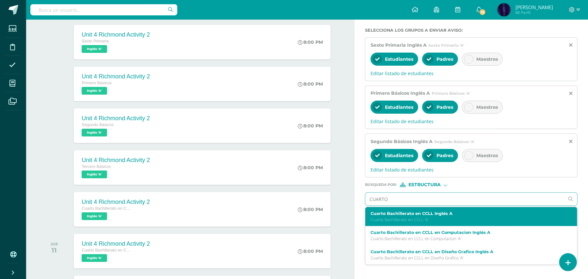
click at [395, 216] on label "Cuarto Bachillerato en CCLL Inglés A" at bounding box center [467, 213] width 193 height 5
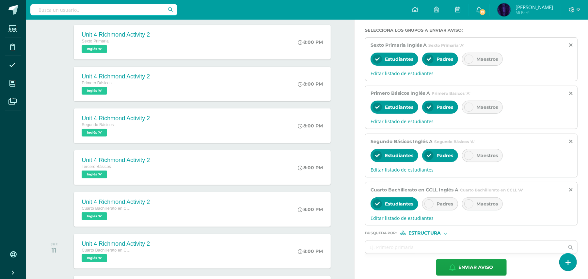
click at [447, 204] on span "Padres" at bounding box center [445, 204] width 17 height 6
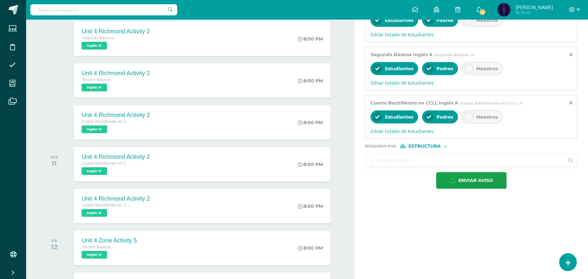
click at [407, 161] on input "text" at bounding box center [464, 160] width 199 height 13
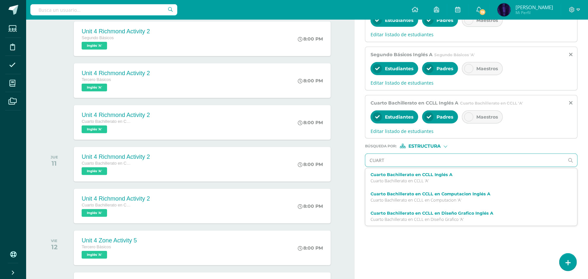
type input "CUARTO"
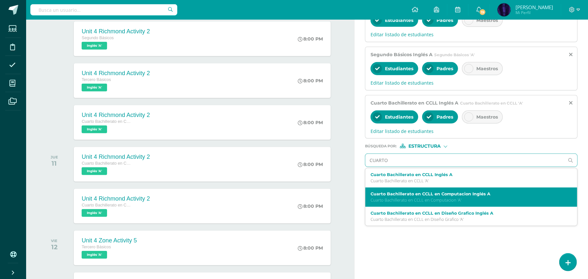
click at [379, 201] on p "Cuarto Bachillerato en CCLL en Computacion 'A'" at bounding box center [467, 200] width 193 height 6
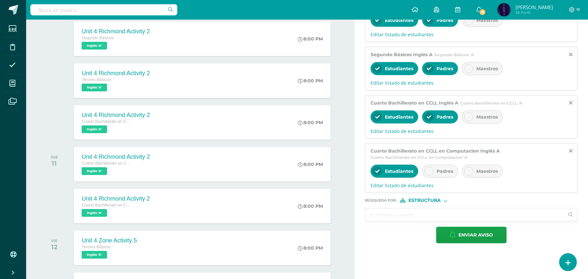
drag, startPoint x: 446, startPoint y: 172, endPoint x: 444, endPoint y: 176, distance: 4.8
click at [444, 176] on div "Padres" at bounding box center [440, 171] width 36 height 13
click at [387, 218] on input "text" at bounding box center [464, 214] width 199 height 13
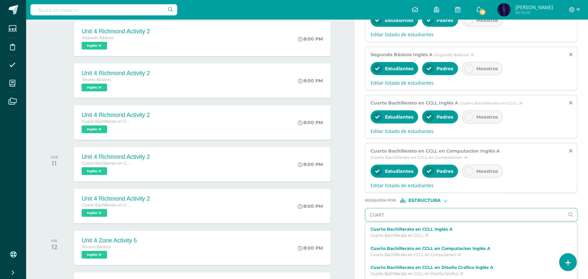
type input "CUARTO"
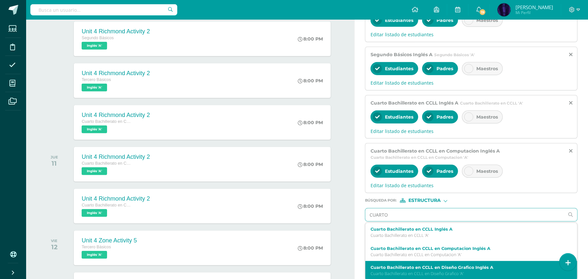
click at [415, 270] on label "Cuarto Bachillerato en CCLL en Diseño Grafico Inglés A" at bounding box center [467, 267] width 193 height 5
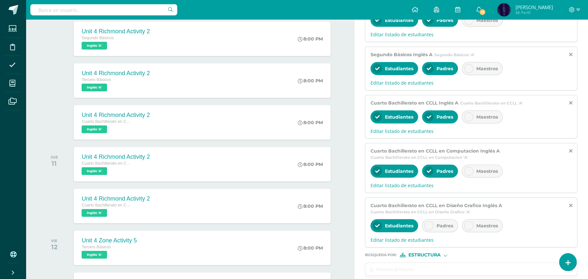
click at [452, 229] on span "Padres" at bounding box center [445, 226] width 17 height 6
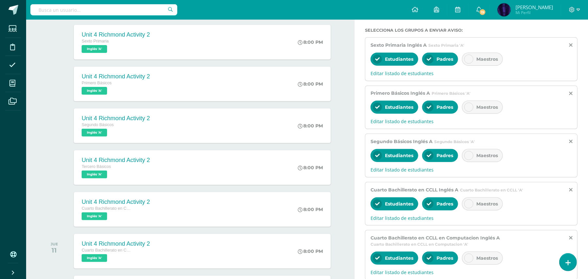
scroll to position [392, 0]
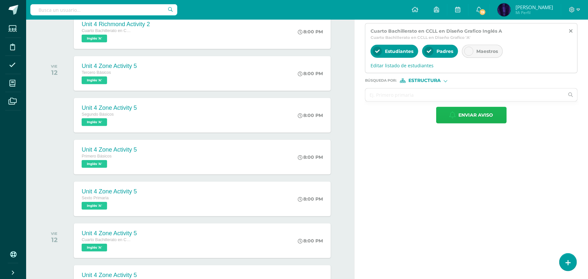
click at [469, 118] on span "Enviar aviso" at bounding box center [476, 115] width 35 height 16
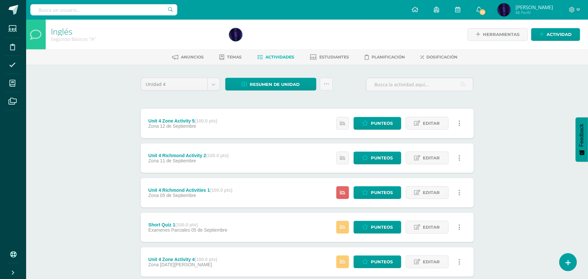
click at [501, 121] on div "Inglés Segundo Básicos "A" Herramientas Detalle de asistencias Actividad Anunci…" at bounding box center [307, 222] width 562 height 404
click at [336, 192] on div "Estatus de Actividad: 0 Estudiantes sin calificar 12 Estudiantes con cero Media…" at bounding box center [400, 192] width 147 height 29
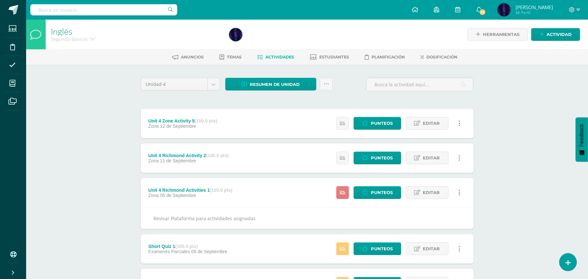
click at [340, 195] on icon at bounding box center [343, 193] width 6 height 6
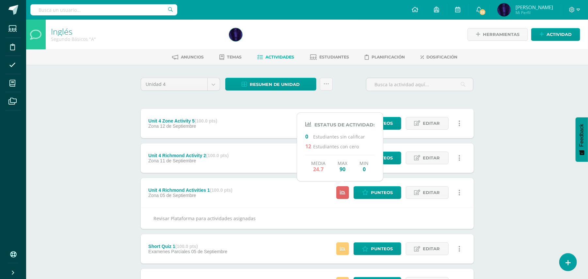
click at [517, 135] on div "Inglés Segundo Básicos "A" Herramientas Detalle de asistencias Actividad Anunci…" at bounding box center [307, 233] width 562 height 426
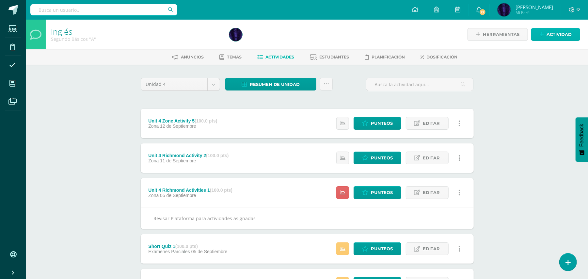
click at [557, 34] on span "Actividad" at bounding box center [559, 34] width 25 height 12
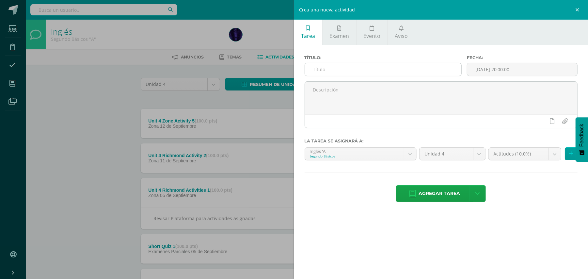
click at [359, 72] on input "text" at bounding box center [383, 69] width 156 height 13
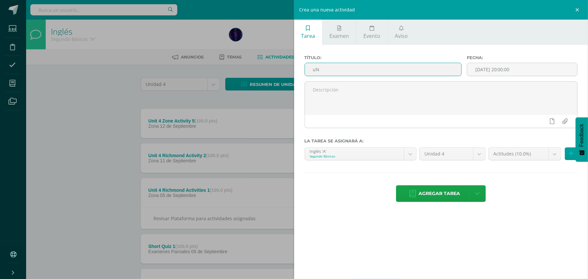
type input "u"
type input "Unit 4 Richmond Activity 3"
click at [543, 71] on input "[DATE] 20:00:00" at bounding box center [522, 69] width 110 height 13
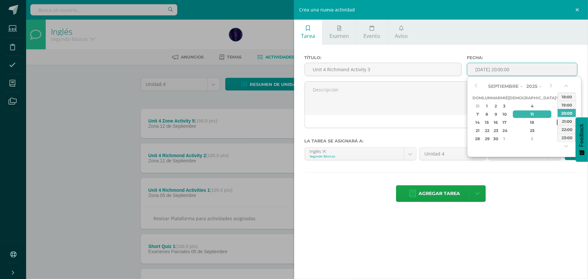
click at [557, 126] on div "19" at bounding box center [560, 123] width 6 height 8
type input "[DATE] 20:00"
click at [569, 114] on div "20:00" at bounding box center [567, 113] width 18 height 8
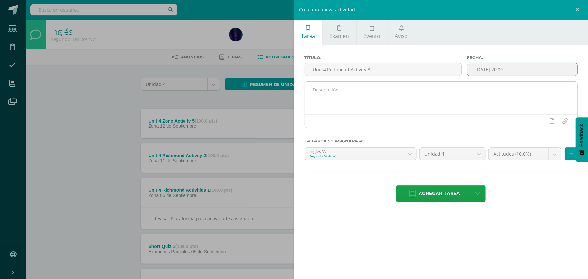
click at [404, 110] on textarea at bounding box center [441, 98] width 273 height 33
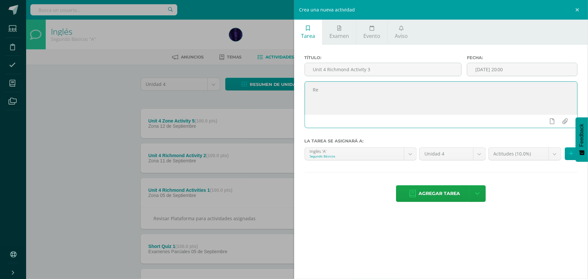
type textarea "R"
type textarea "Check Richmond Plataform to complete your activity. This will be assigned on Fr…"
click at [408, 156] on body "Estudiantes Disciplina Asistencia Mis cursos Archivos Soporte Ayuda Reportar un…" at bounding box center [294, 222] width 588 height 445
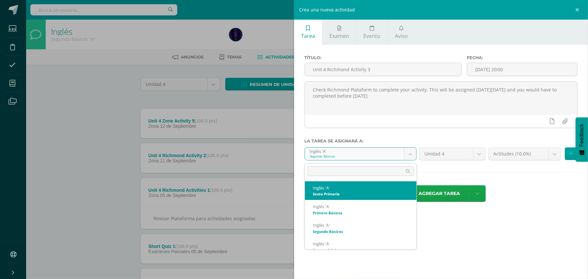
select select "157107"
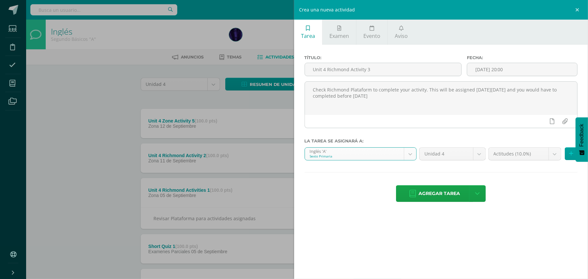
click at [519, 155] on body "Estudiantes Disciplina Asistencia Mis cursos Archivos Soporte Ayuda Reportar un…" at bounding box center [294, 222] width 588 height 445
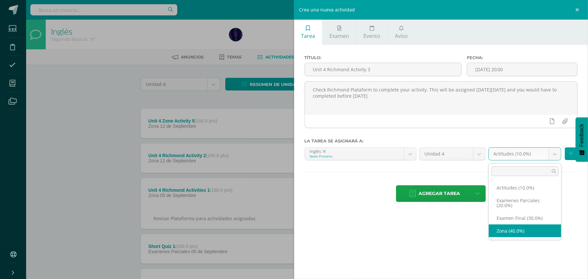
select select "170919"
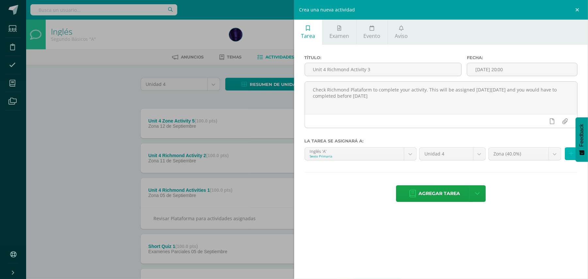
click at [572, 156] on icon at bounding box center [571, 154] width 4 height 6
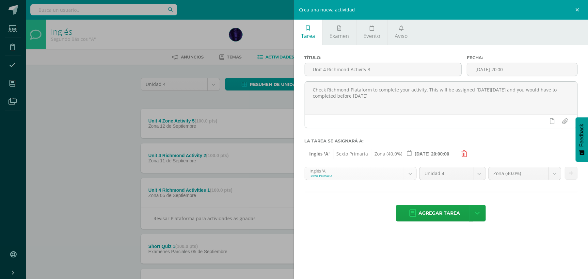
click at [414, 171] on body "Estudiantes Disciplina Asistencia Mis cursos Archivos Soporte Ayuda Reportar un…" at bounding box center [294, 222] width 588 height 445
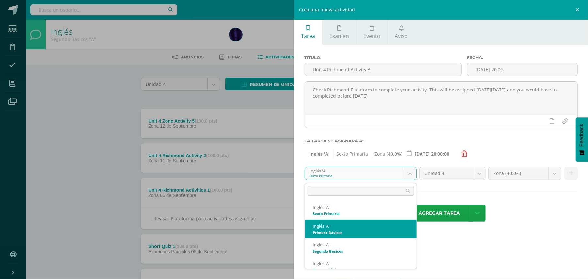
select select "157443"
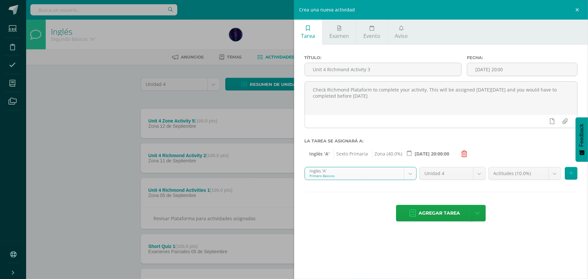
click at [517, 174] on body "Estudiantes Disciplina Asistencia Mis cursos Archivos Soporte Ayuda Reportar un…" at bounding box center [294, 222] width 588 height 445
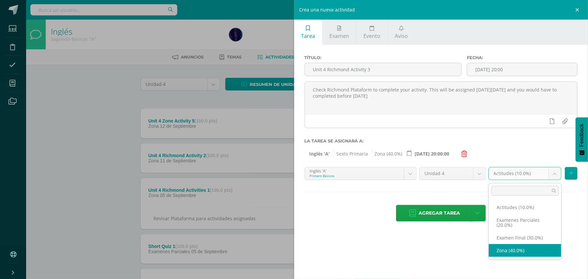
select select "170923"
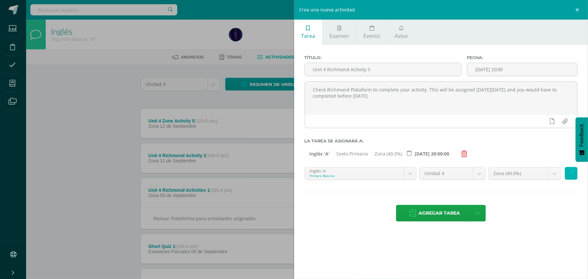
click at [571, 175] on icon at bounding box center [571, 173] width 4 height 6
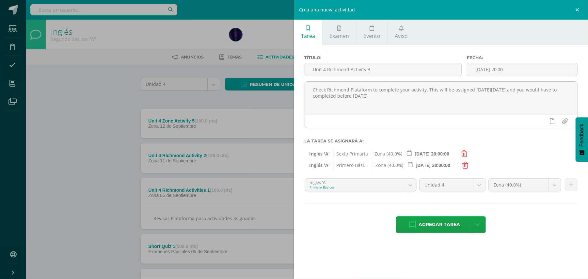
scroll to position [43, 0]
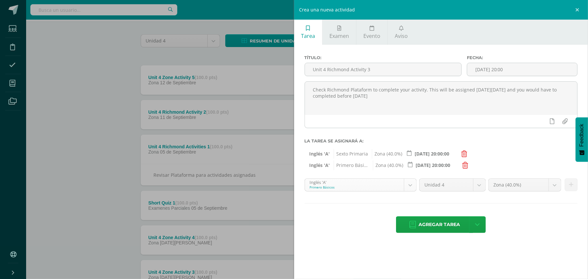
click at [414, 189] on body "Estudiantes Disciplina Asistencia Mis cursos Archivos Soporte Ayuda Reportar un…" at bounding box center [294, 179] width 588 height 445
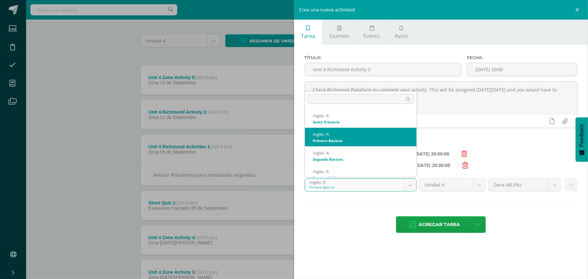
scroll to position [7, 0]
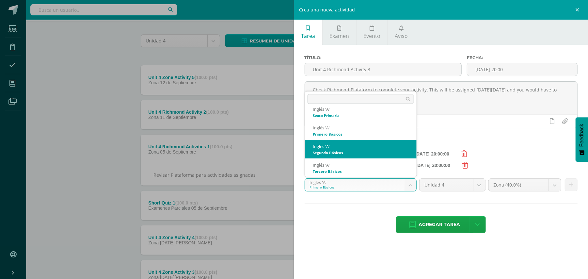
select select "157435"
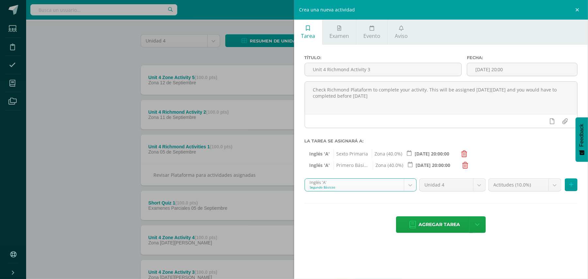
click at [518, 185] on body "Estudiantes Disciplina Asistencia Mis cursos Archivos Soporte Ayuda Reportar un…" at bounding box center [294, 179] width 588 height 445
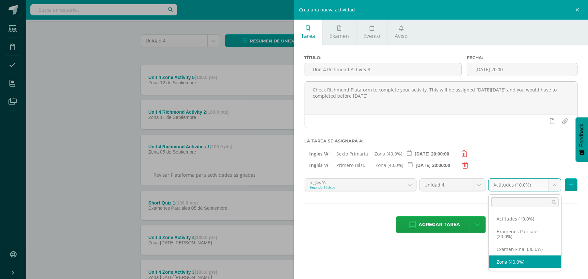
select select "170927"
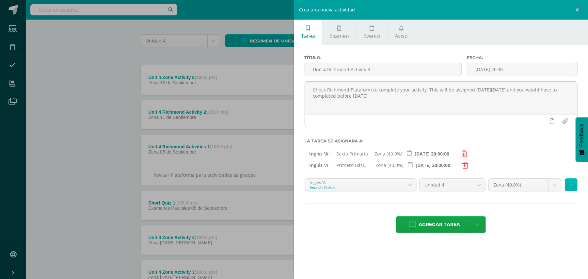
click at [570, 186] on icon at bounding box center [571, 185] width 4 height 6
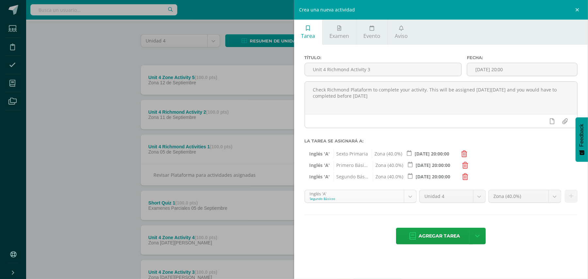
click at [411, 195] on body "Estudiantes Disciplina Asistencia Mis cursos Archivos Soporte Ayuda Reportar un…" at bounding box center [294, 179] width 588 height 445
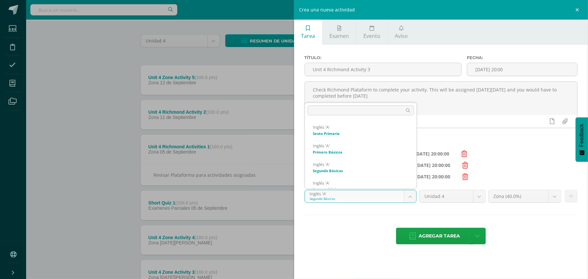
click at [417, 183] on div "Inglés 'A' Sexto Primaria Inglés 'A' Primero Básicos Inglés 'A' Segundo Básicos…" at bounding box center [361, 146] width 112 height 86
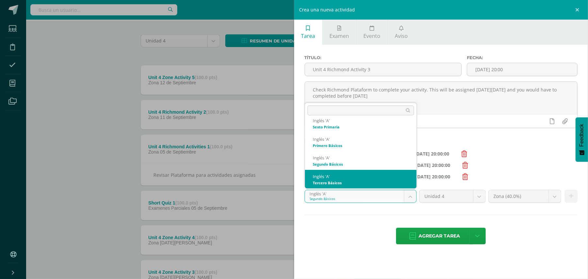
select select "157507"
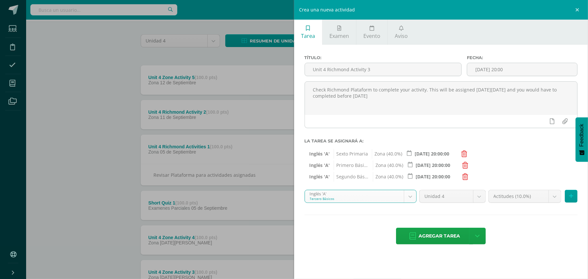
click at [516, 195] on body "Estudiantes Disciplina Asistencia Mis cursos Archivos Soporte Ayuda Reportar un…" at bounding box center [294, 179] width 588 height 445
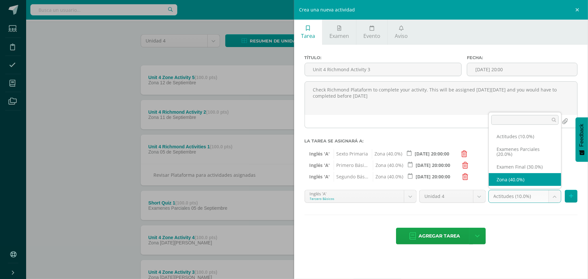
select select "170928"
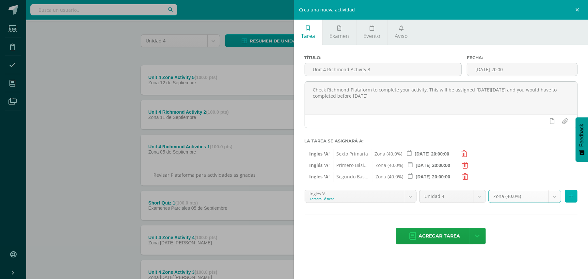
click at [574, 198] on button at bounding box center [571, 196] width 13 height 13
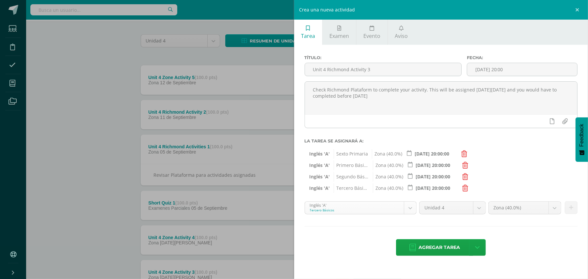
click at [411, 209] on body "Estudiantes Disciplina Asistencia Mis cursos Archivos Soporte Ayuda Reportar un…" at bounding box center [294, 179] width 588 height 445
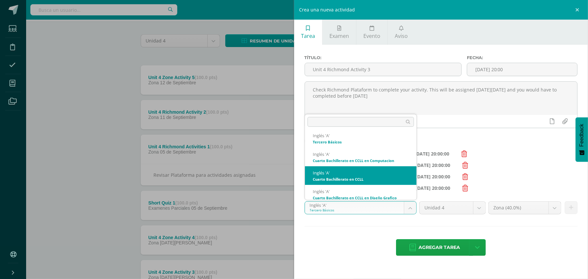
scroll to position [63, 0]
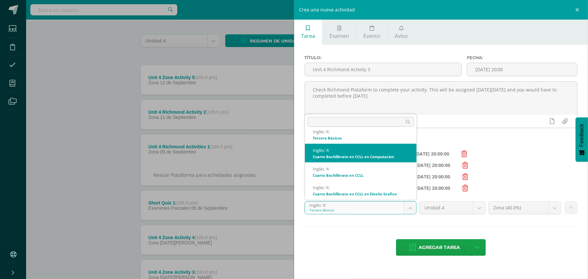
select select "157817"
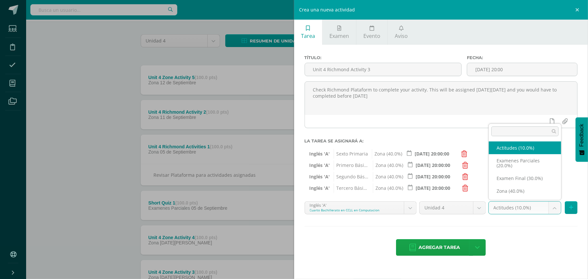
click at [525, 209] on body "Estudiantes Disciplina Asistencia Mis cursos Archivos Soporte Ayuda Reportar un…" at bounding box center [294, 179] width 588 height 445
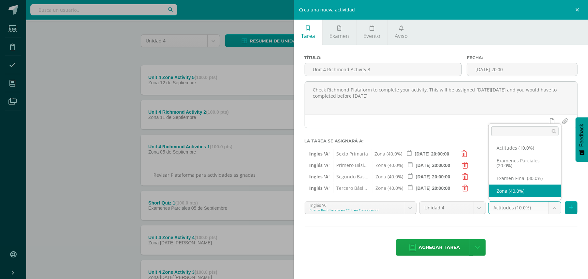
select select "170932"
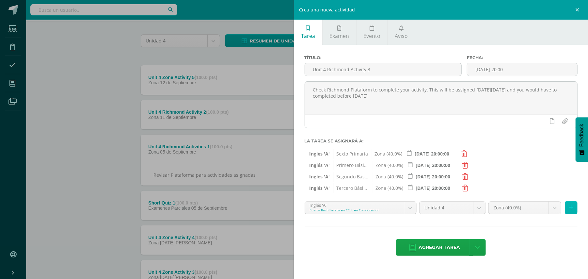
click at [568, 205] on button at bounding box center [571, 207] width 13 height 13
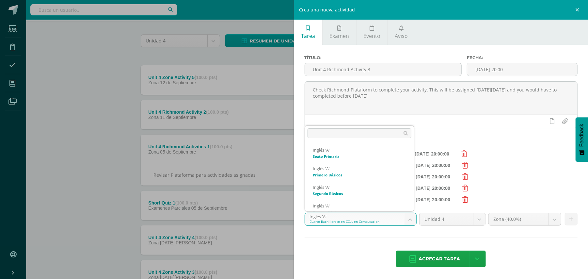
click at [408, 223] on body "Estudiantes Disciplina Asistencia Mis cursos Archivos Soporte Ayuda Reportar un…" at bounding box center [294, 179] width 588 height 445
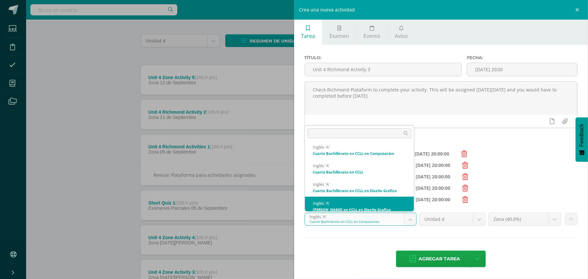
scroll to position [81, 0]
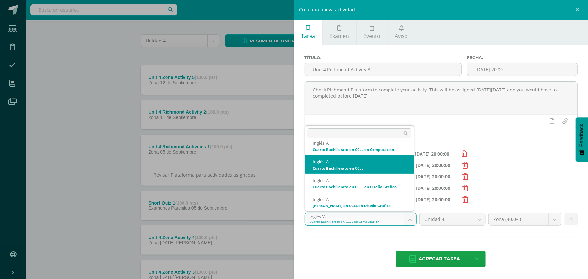
select select "158077"
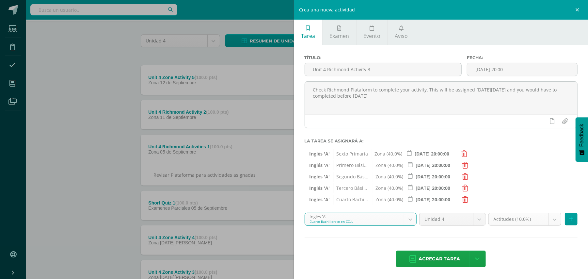
click at [512, 218] on body "Estudiantes Disciplina Asistencia Mis cursos Archivos Soporte Ayuda Reportar un…" at bounding box center [294, 179] width 588 height 445
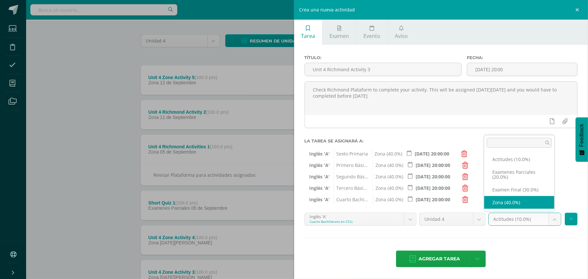
select select "170936"
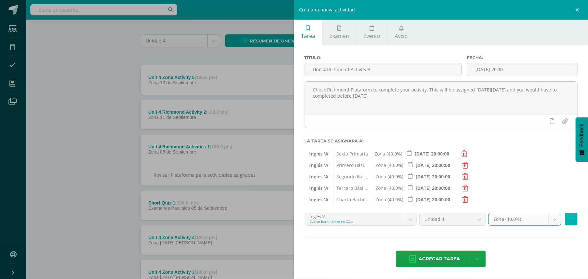
click at [565, 221] on button at bounding box center [571, 219] width 13 height 13
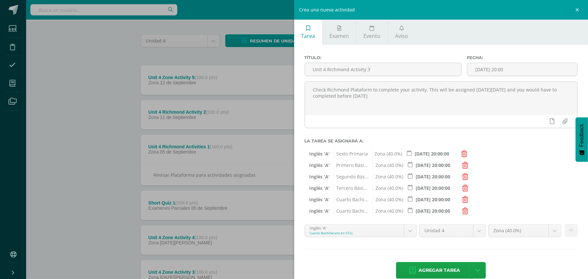
drag, startPoint x: 408, startPoint y: 232, endPoint x: 409, endPoint y: 225, distance: 6.7
click at [406, 232] on body "Estudiantes Disciplina Asistencia Mis cursos Archivos Soporte Ayuda Reportar un…" at bounding box center [294, 179] width 588 height 445
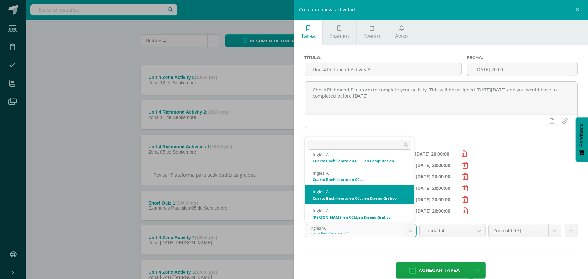
select select "158213"
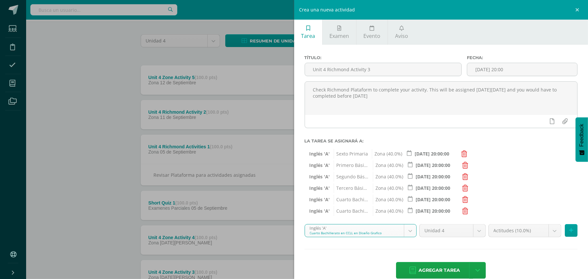
click at [509, 230] on body "Estudiantes Disciplina Asistencia Mis cursos Archivos Soporte Ayuda Reportar un…" at bounding box center [294, 179] width 588 height 445
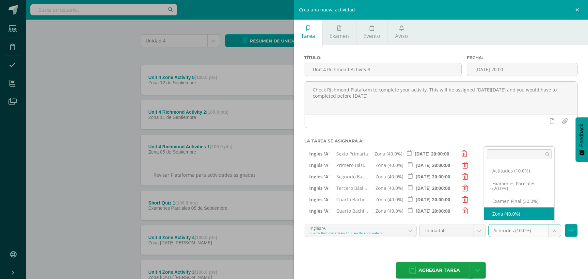
select select "170940"
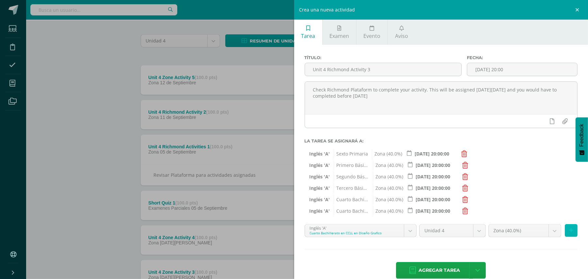
click at [565, 233] on button at bounding box center [571, 230] width 13 height 13
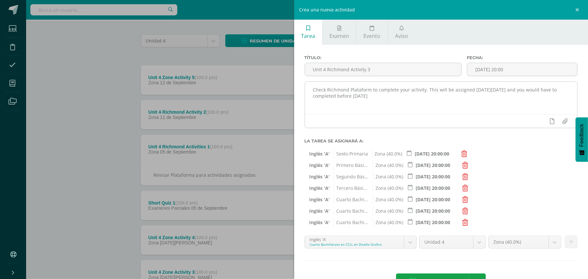
drag, startPoint x: 364, startPoint y: 89, endPoint x: 376, endPoint y: 91, distance: 11.9
click at [364, 89] on textarea "Check Richmond Plataform to complete your activity. This will be assigned on Fr…" at bounding box center [441, 98] width 273 height 33
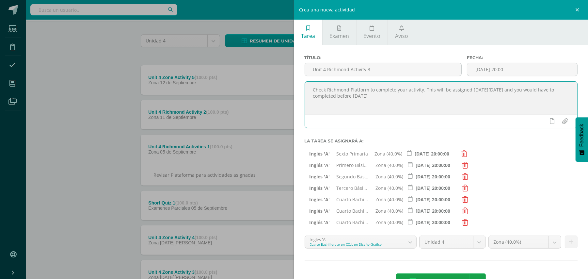
type textarea "Check Richmond Platform to complete your activity. This will be assigned [DATE]…"
click at [515, 182] on div "Inglés 'A' Sexto Primaria Zona (40.0%) 2025-09-19 20:00:00 Inglés 'A' Primero B…" at bounding box center [441, 186] width 273 height 78
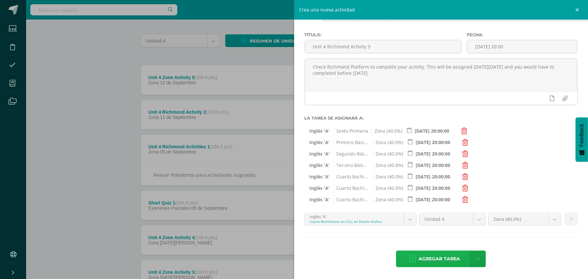
click at [426, 255] on span "Agregar tarea" at bounding box center [439, 259] width 41 height 16
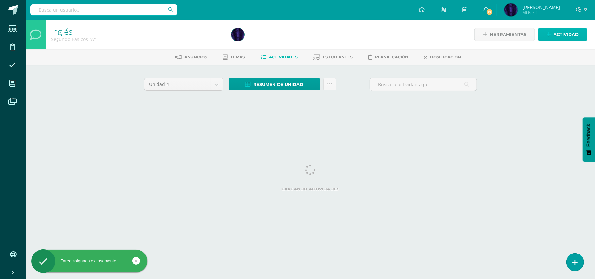
click at [556, 32] on span "Actividad" at bounding box center [565, 34] width 25 height 12
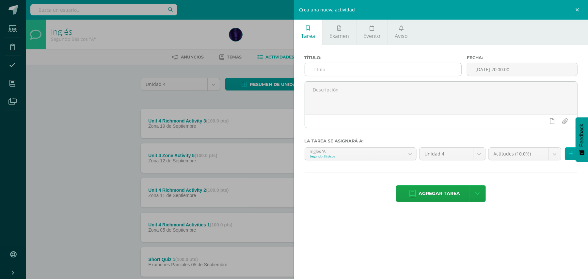
click at [341, 71] on input "text" at bounding box center [383, 69] width 156 height 13
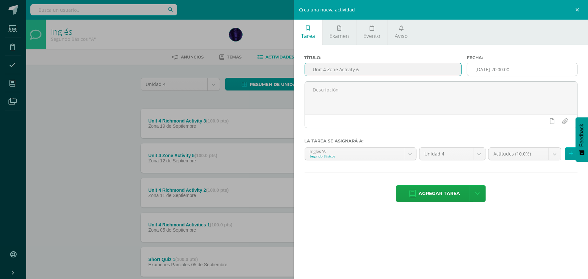
type input "Unit 4 Zone Activity 6"
click at [523, 68] on input "[DATE] 20:00:00" at bounding box center [522, 69] width 110 height 13
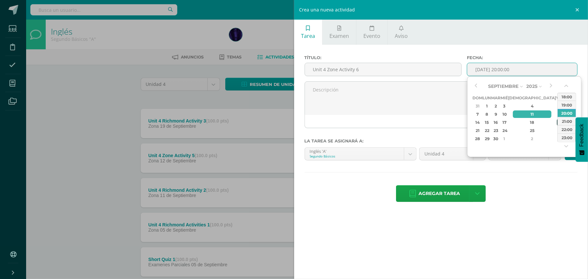
click at [557, 126] on div "19" at bounding box center [560, 123] width 6 height 8
type input "[DATE] 20:00"
click at [567, 111] on div "20:00" at bounding box center [567, 113] width 18 height 8
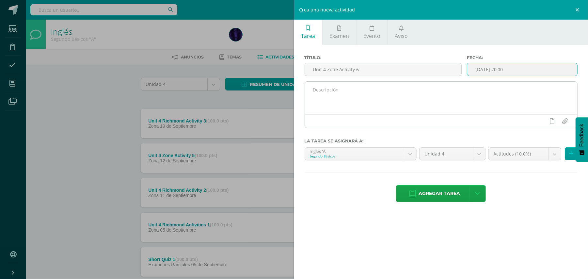
click at [379, 105] on textarea at bounding box center [441, 98] width 273 height 33
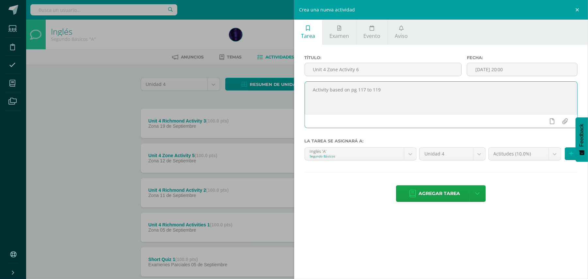
click at [393, 89] on textarea "Activity based on pg 117 to 119" at bounding box center [441, 98] width 273 height 33
type textarea "Activity based on pg 117 to 119 which gonna be convered during the week. Study …"
click at [501, 162] on div "Actitudes (10.0%) Actitudes (10.0%) Examenes Parciales (20.0%) Examen Final (30…" at bounding box center [533, 156] width 92 height 18
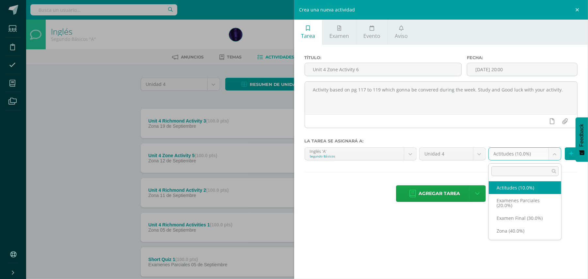
click at [507, 157] on body "Tarea asignada exitosamente Estudiantes Disciplina Asistencia Mis cursos Archiv…" at bounding box center [294, 229] width 588 height 458
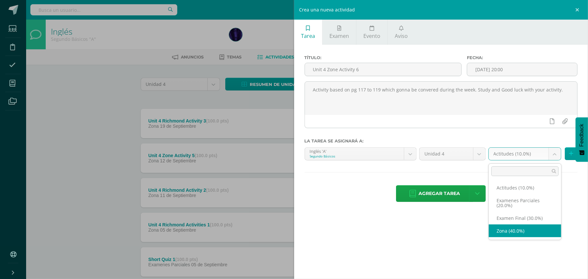
select select "170927"
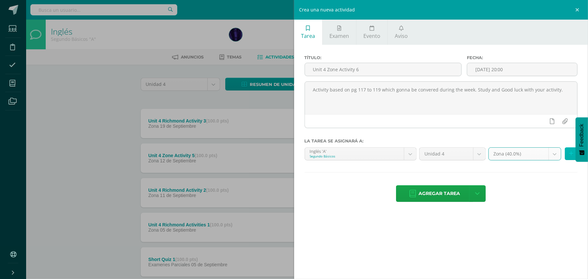
click at [571, 152] on icon at bounding box center [571, 154] width 4 height 6
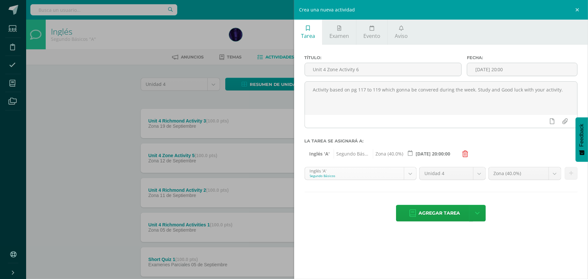
click at [413, 178] on body "Tarea asignada exitosamente Estudiantes Disciplina Asistencia Mis cursos Archiv…" at bounding box center [294, 229] width 588 height 458
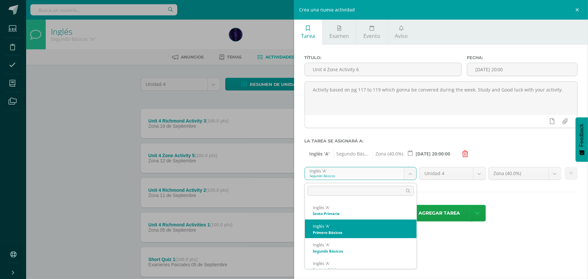
select select "157443"
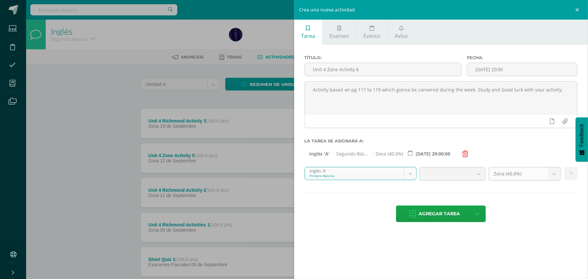
click at [509, 176] on span "Zona (40.0%)" at bounding box center [518, 174] width 49 height 12
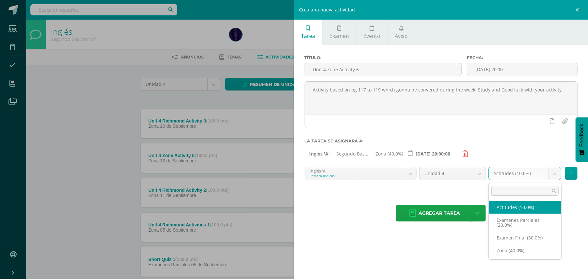
click at [509, 176] on body "Tarea asignada exitosamente Estudiantes Disciplina Asistencia Mis cursos Archiv…" at bounding box center [294, 229] width 588 height 458
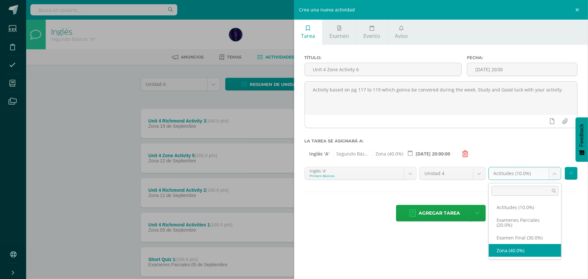
select select "170923"
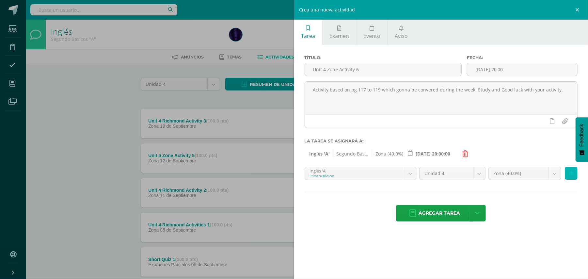
click at [572, 176] on icon at bounding box center [571, 173] width 4 height 6
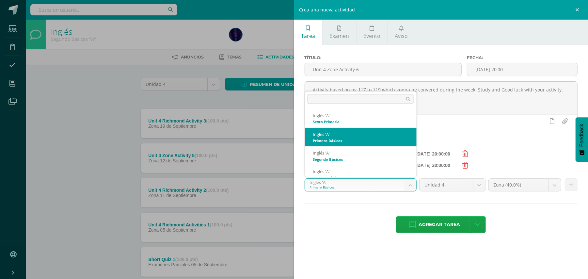
click at [409, 188] on body "Tarea asignada exitosamente Estudiantes Disciplina Asistencia Mis cursos Archiv…" at bounding box center [294, 229] width 588 height 458
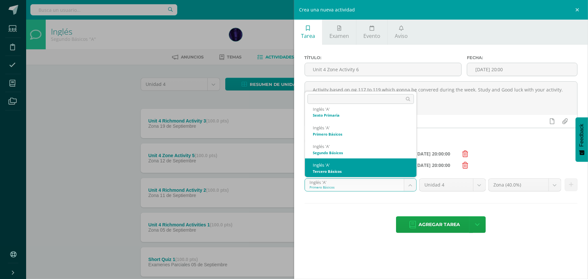
select select "157507"
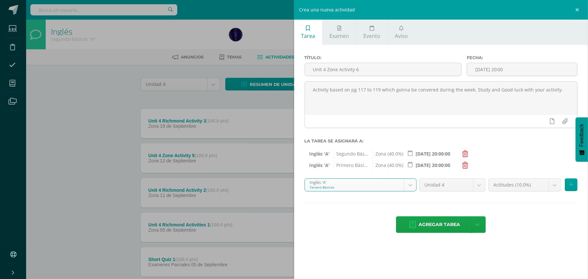
click at [508, 187] on body "Tarea asignada exitosamente Estudiantes Disciplina Asistencia Mis cursos Archiv…" at bounding box center [294, 229] width 588 height 458
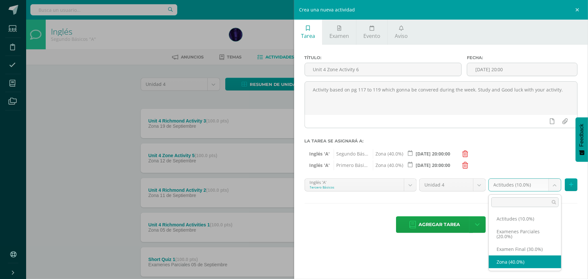
select select "170928"
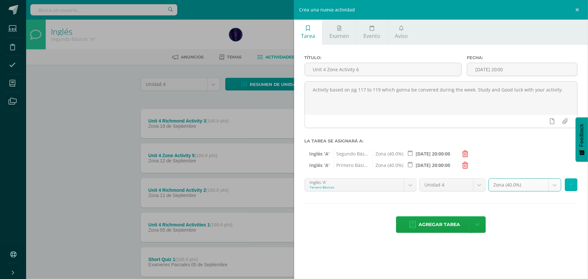
click at [570, 186] on icon at bounding box center [571, 185] width 4 height 6
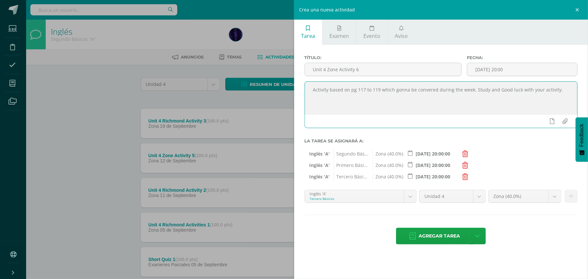
click at [311, 89] on textarea "Activity based on pg 117 to 119 which gonna be convered during the week. Study …" at bounding box center [441, 98] width 273 height 33
click at [429, 91] on textarea "Activity based on pg 117 to 119 which gonna be convered during the week. Study …" at bounding box center [441, 98] width 273 height 33
click at [384, 89] on textarea "Activity based on pg 117 to 119 which gonna be covered during the week. Study a…" at bounding box center [441, 98] width 273 height 33
click at [349, 89] on textarea "Activity based on /pg 117 to 119 (7th grade to 9th grade) /which gonna be cover…" at bounding box center [441, 98] width 273 height 33
type textarea "Activity based on pg 102 to 107 ( 6th Grade) /pg 117 to 119 (7th grade to 9th g…"
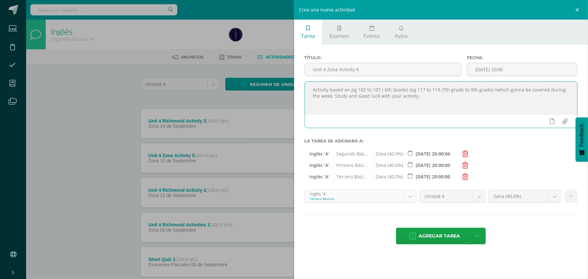
click at [408, 195] on body "Tarea asignada exitosamente Estudiantes Disciplina Asistencia Mis cursos Archiv…" at bounding box center [294, 229] width 588 height 458
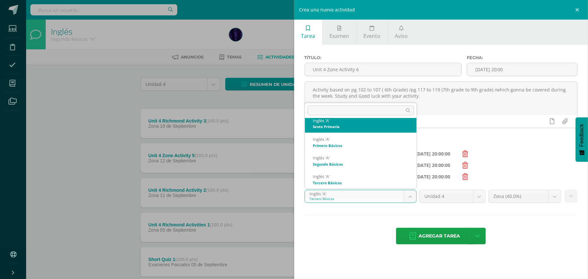
scroll to position [0, 0]
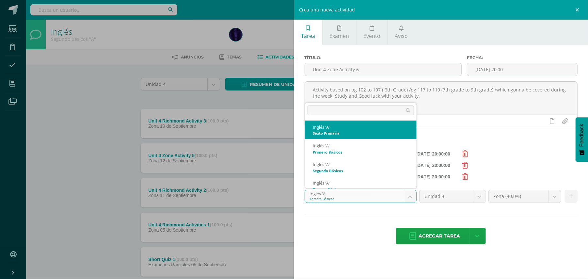
select select "157107"
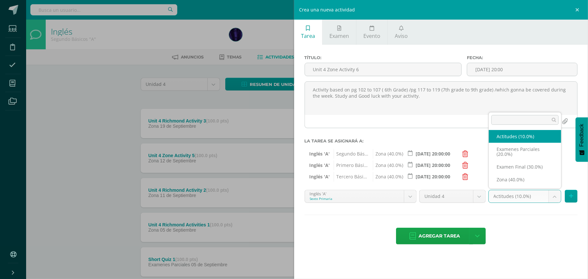
click at [516, 196] on body "Tarea asignada exitosamente Estudiantes Disciplina Asistencia Mis cursos Archiv…" at bounding box center [294, 229] width 588 height 458
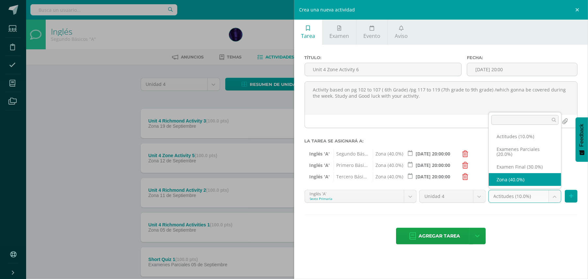
select select "170919"
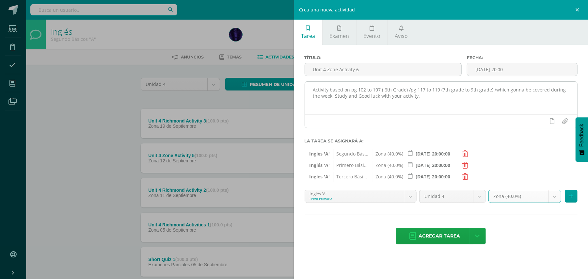
click at [502, 89] on textarea "Activity based on pg 102 to 107 ( 6th Grade) /pg 117 to 119 (7th grade to 9th g…" at bounding box center [441, 98] width 273 height 33
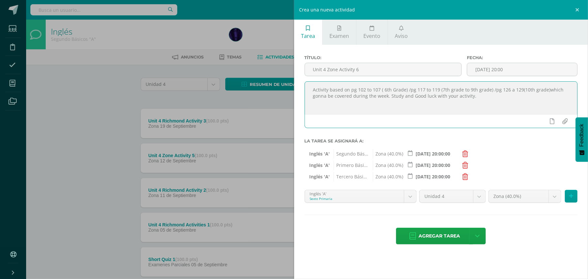
click at [524, 101] on textarea "Activity based on pg 102 to 107 ( 6th Grade) /pg 117 to 119 (7th grade to 9th g…" at bounding box center [441, 98] width 273 height 33
type textarea "Activity based on pg 102 to 107 ( 6th Grade) /pg 117 to 119 (7th grade to 9th g…"
click at [410, 199] on body "Tarea asignada exitosamente Estudiantes Disciplina Asistencia Mis cursos Archiv…" at bounding box center [294, 229] width 588 height 458
drag, startPoint x: 571, startPoint y: 197, endPoint x: 423, endPoint y: 198, distance: 147.6
click at [571, 197] on icon at bounding box center [571, 196] width 4 height 6
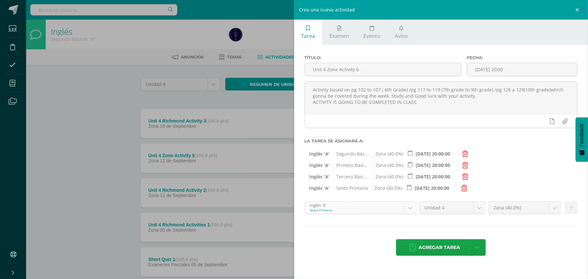
click at [413, 208] on body "Tarea asignada exitosamente Estudiantes Disciplina Asistencia Mis cursos Archiv…" at bounding box center [294, 229] width 588 height 458
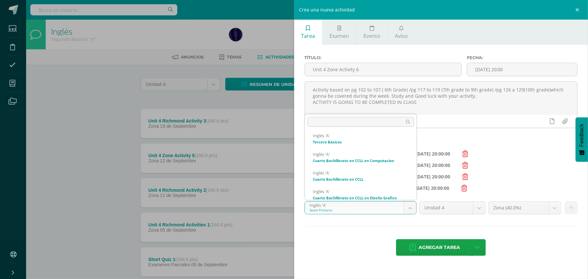
scroll to position [63, 0]
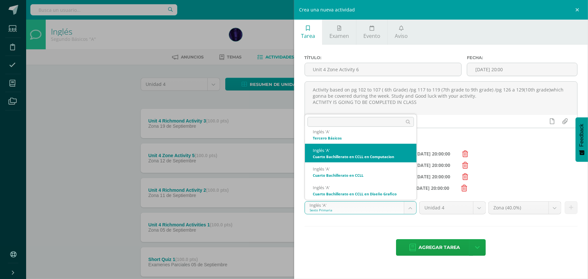
select select "157817"
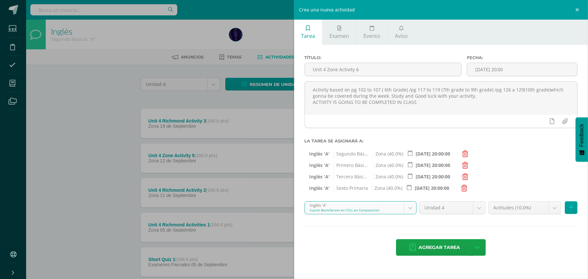
click at [510, 207] on body "Tarea asignada exitosamente Estudiantes Disciplina Asistencia Mis cursos Archiv…" at bounding box center [294, 229] width 588 height 458
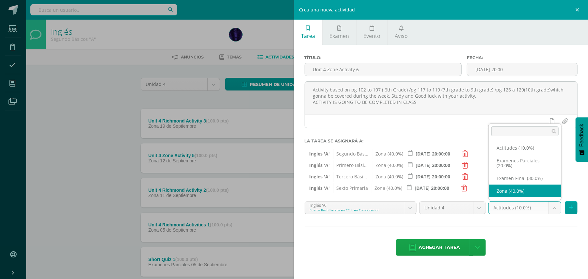
select select "170932"
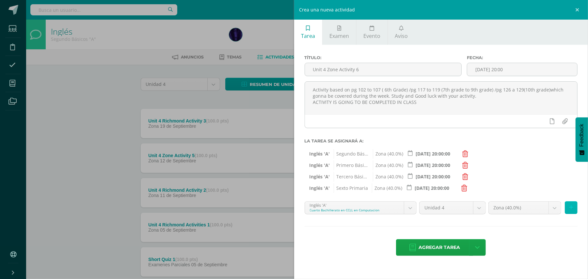
click at [574, 212] on button at bounding box center [571, 207] width 13 height 13
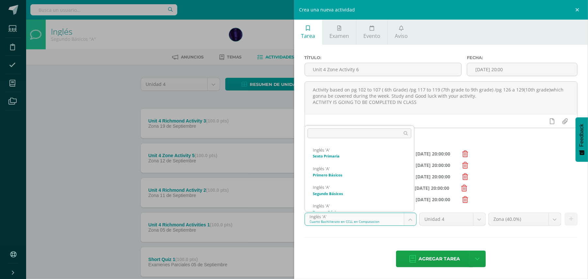
click at [406, 219] on body "Tarea asignada exitosamente Estudiantes Disciplina Asistencia Mis cursos Archiv…" at bounding box center [294, 229] width 588 height 458
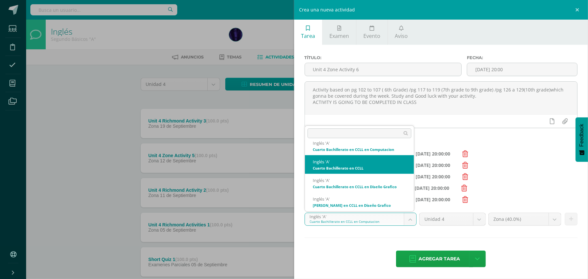
select select "158077"
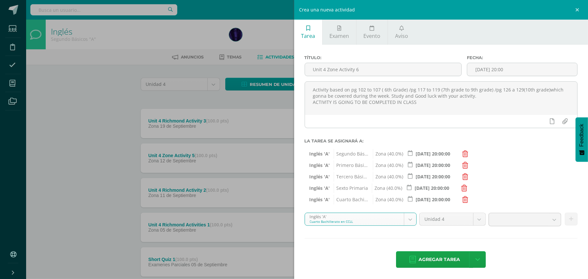
click at [512, 218] on span at bounding box center [518, 219] width 49 height 12
click at [512, 218] on body "Tarea asignada exitosamente Estudiantes Disciplina Asistencia Mis cursos Archiv…" at bounding box center [294, 229] width 588 height 458
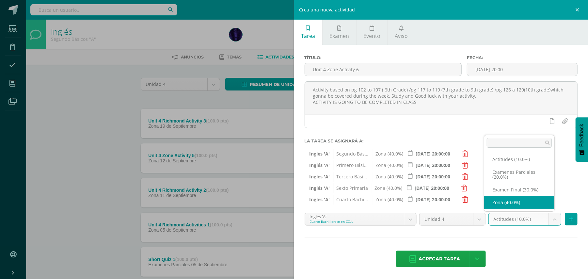
select select "170936"
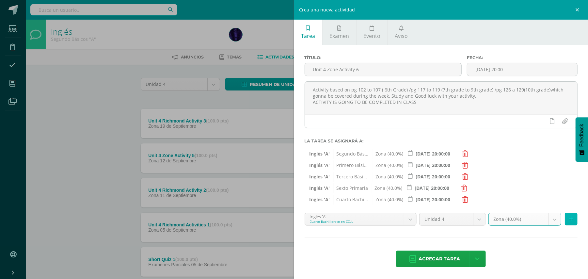
drag, startPoint x: 569, startPoint y: 217, endPoint x: 477, endPoint y: 222, distance: 92.2
click at [570, 218] on button at bounding box center [571, 219] width 13 height 13
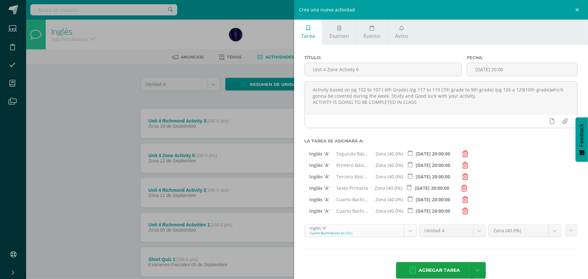
click at [406, 233] on body "Tarea asignada exitosamente Estudiantes Disciplina Asistencia Mis cursos Archiv…" at bounding box center [294, 229] width 588 height 458
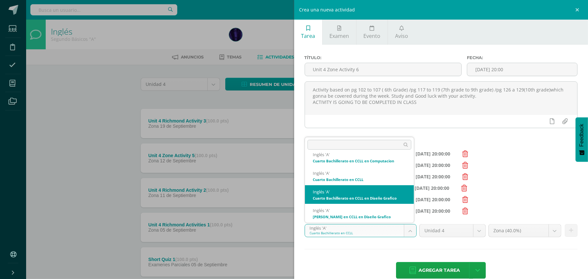
select select "158213"
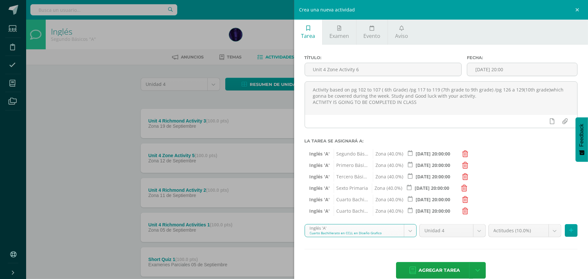
click at [514, 232] on body "Tarea asignada exitosamente Estudiantes Disciplina Asistencia Mis cursos Archiv…" at bounding box center [294, 229] width 588 height 458
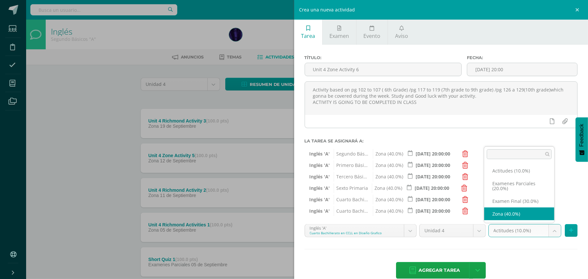
drag, startPoint x: 514, startPoint y: 214, endPoint x: 518, endPoint y: 212, distance: 4.1
select select "170940"
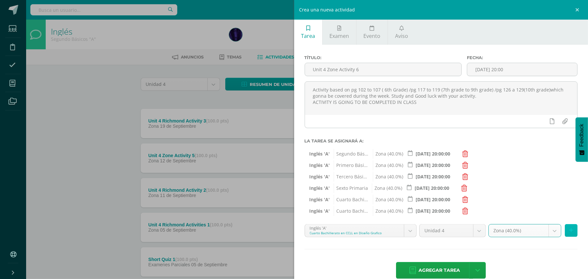
click at [569, 231] on icon at bounding box center [571, 231] width 4 height 6
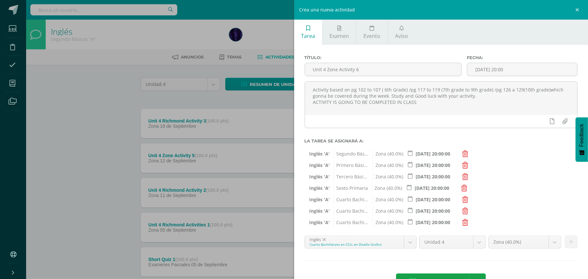
scroll to position [24, 0]
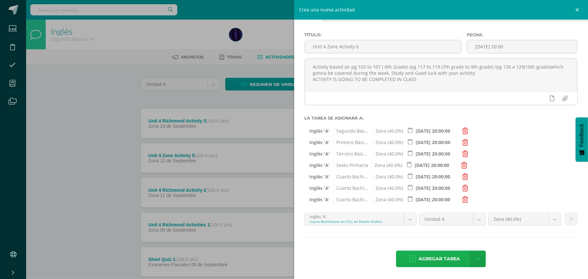
click at [425, 263] on span "Agregar tarea" at bounding box center [439, 259] width 41 height 16
